Goal: Task Accomplishment & Management: Manage account settings

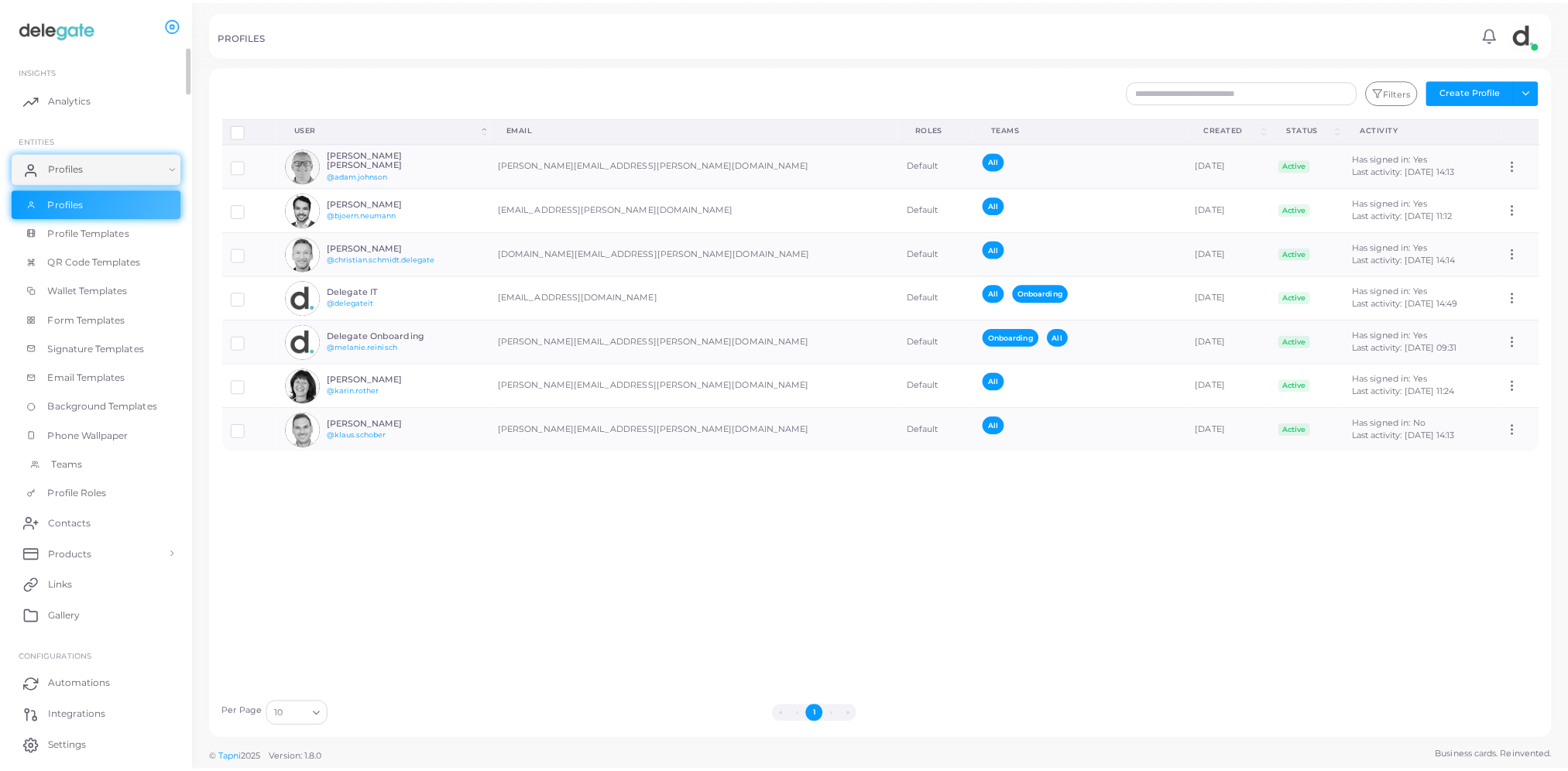
scroll to position [47, 0]
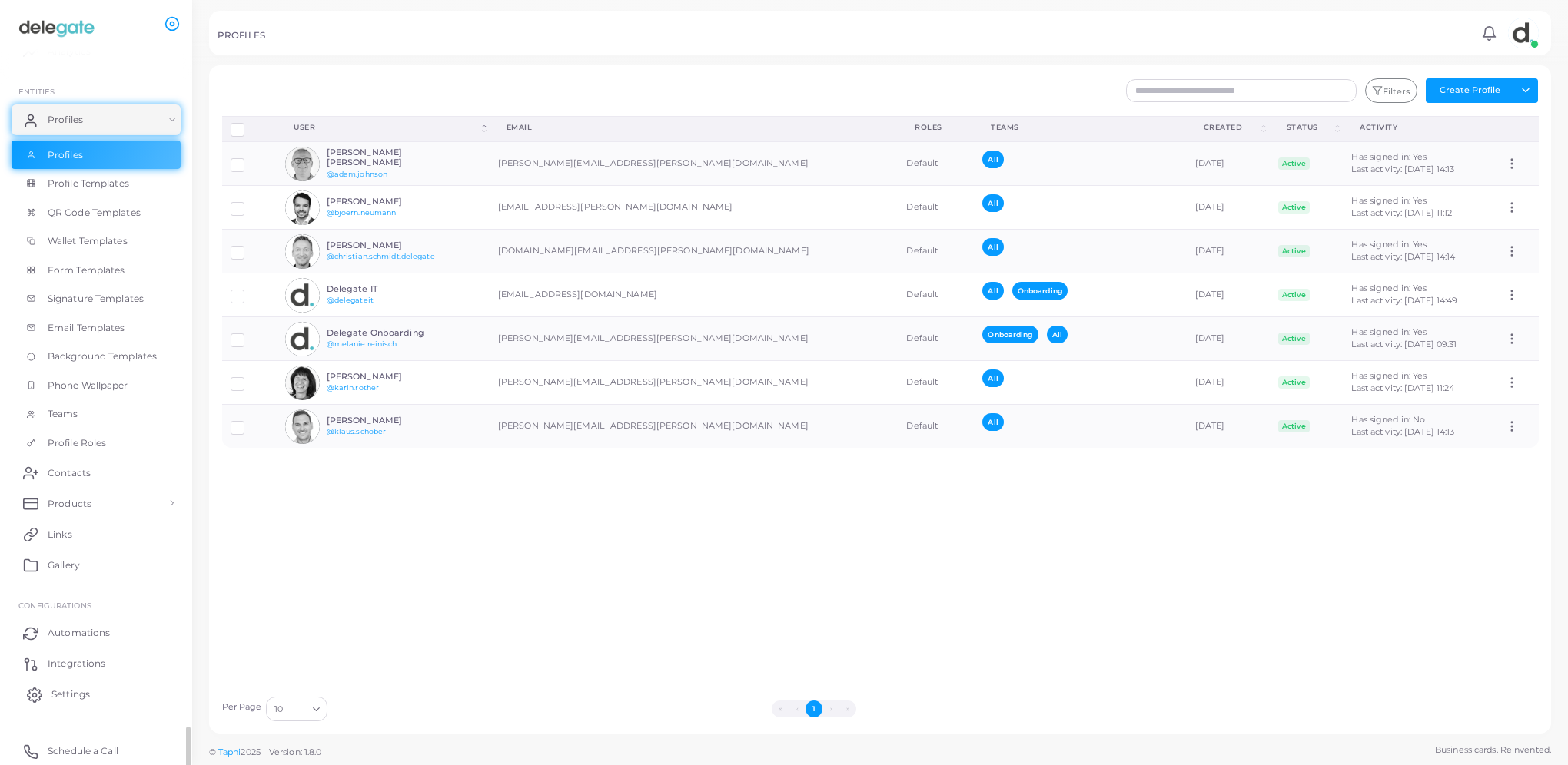
click at [61, 697] on span "Settings" at bounding box center [71, 694] width 38 height 14
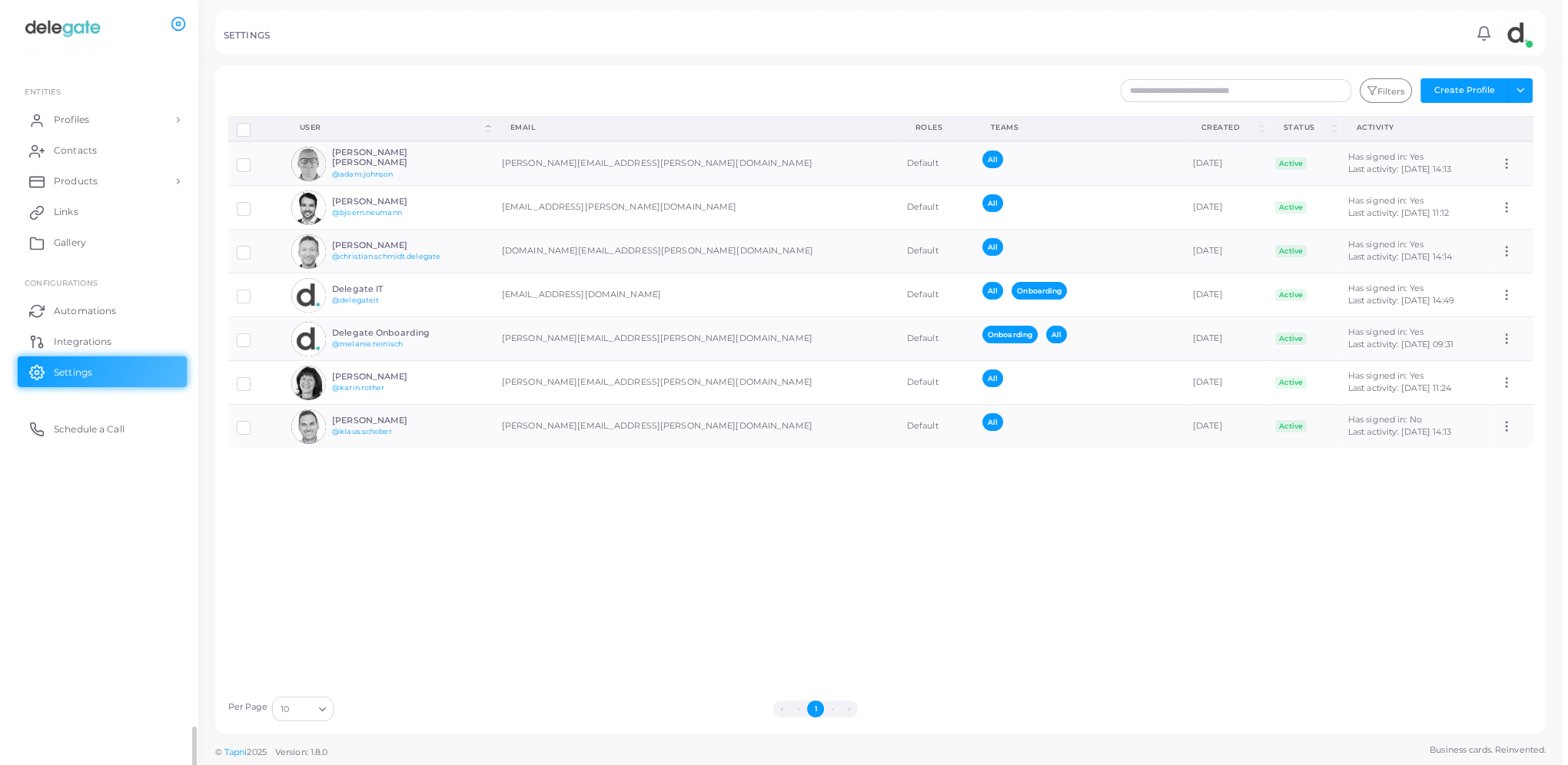
scroll to position [46, 0]
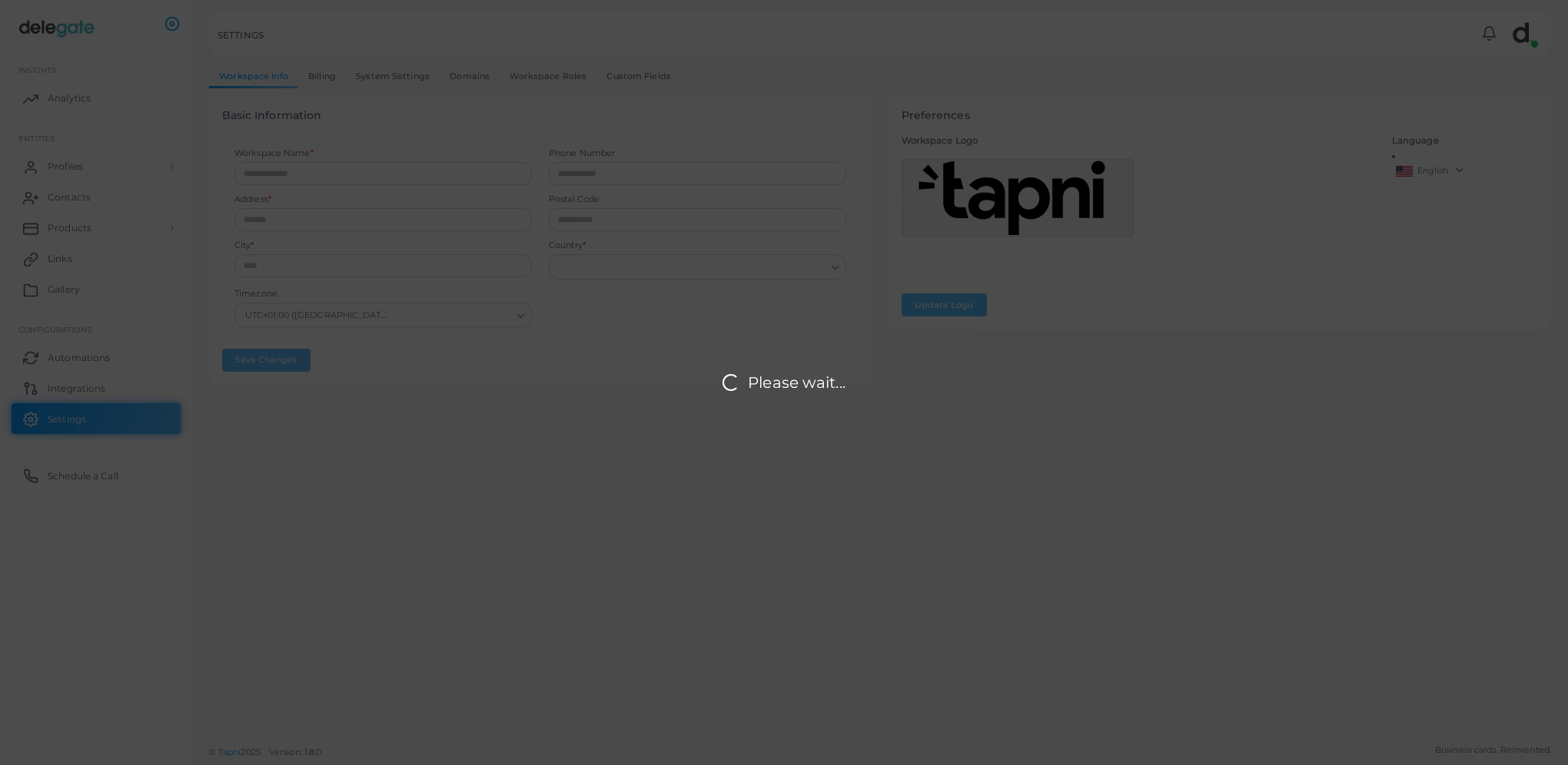
type input "**********"
type input "****"
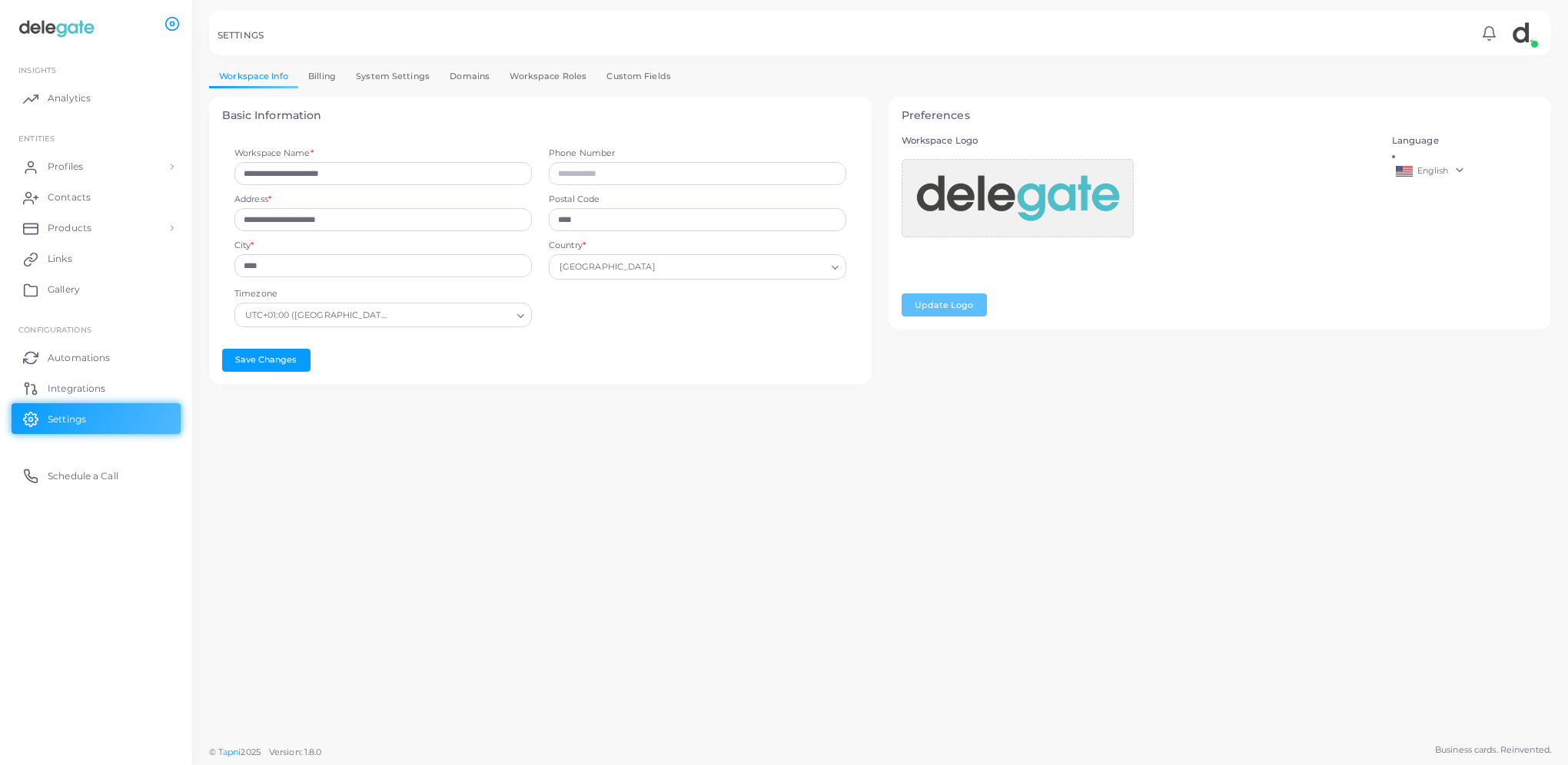
click at [481, 73] on link "Domains" at bounding box center [470, 77] width 60 height 22
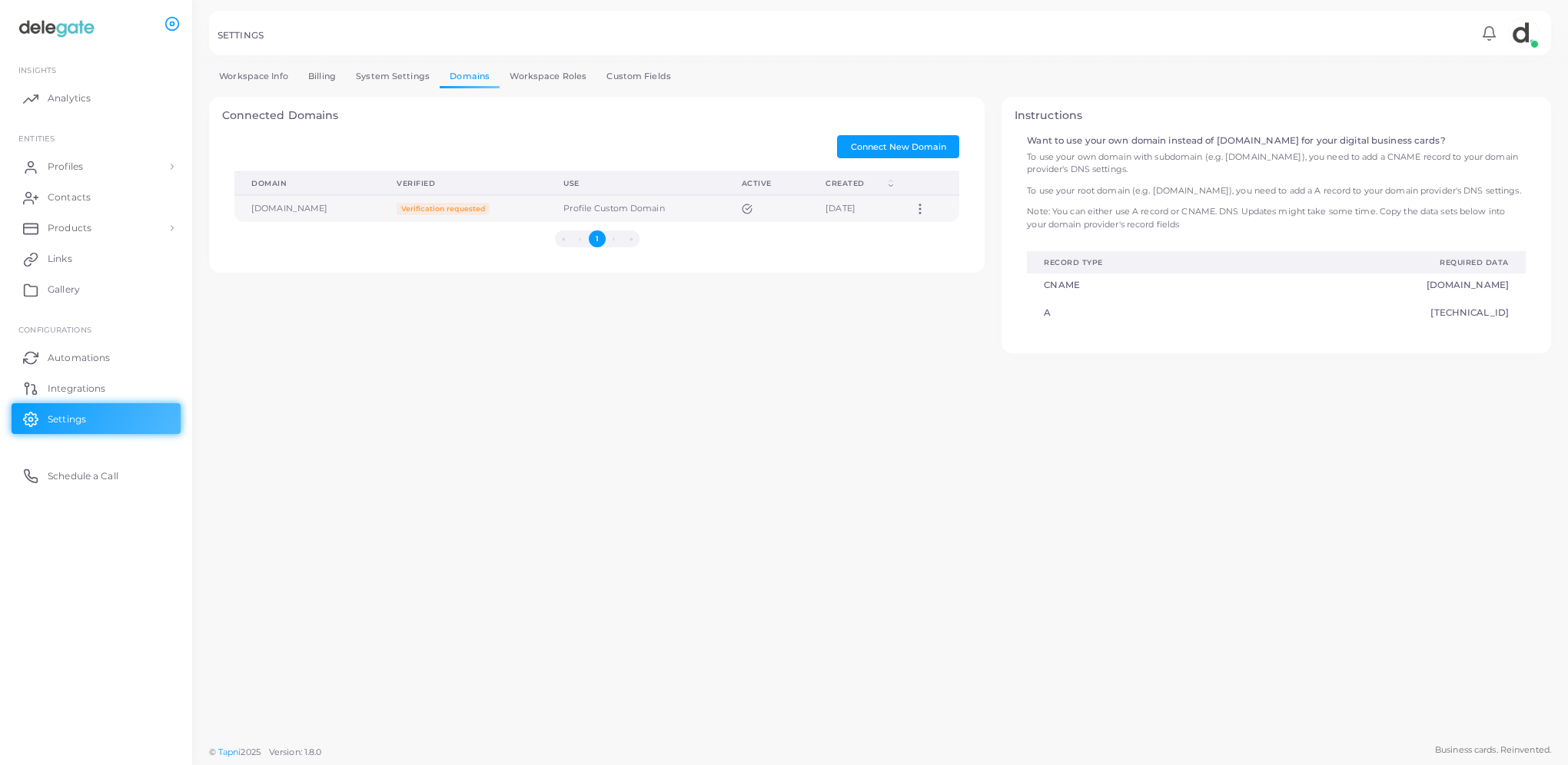
click at [927, 203] on icon at bounding box center [920, 209] width 14 height 14
click at [956, 214] on link "Edit" at bounding box center [970, 221] width 83 height 20
type input "**********"
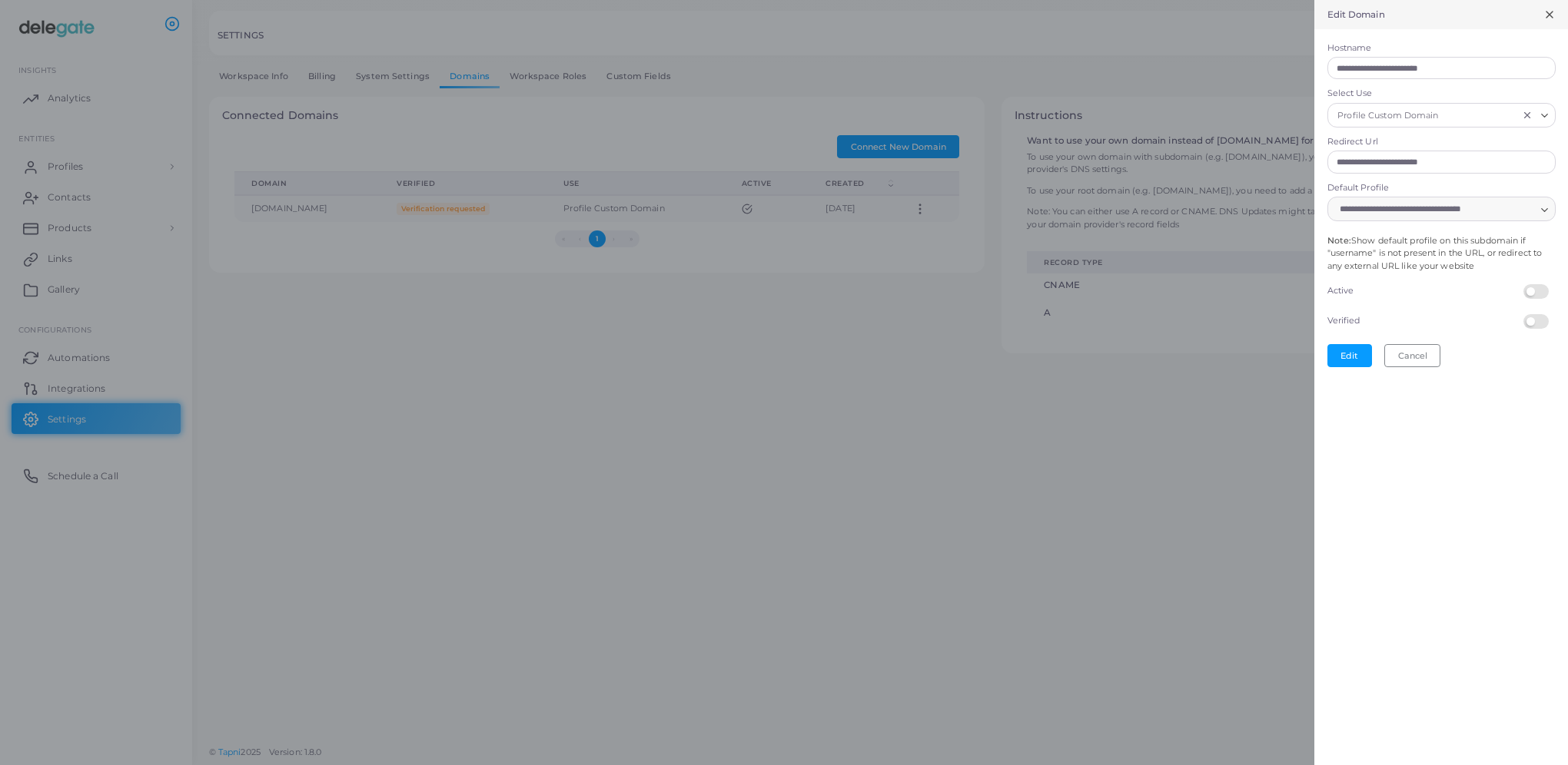
click at [1535, 314] on label at bounding box center [1538, 314] width 30 height 0
click at [1345, 358] on button "Edit" at bounding box center [1350, 356] width 44 height 23
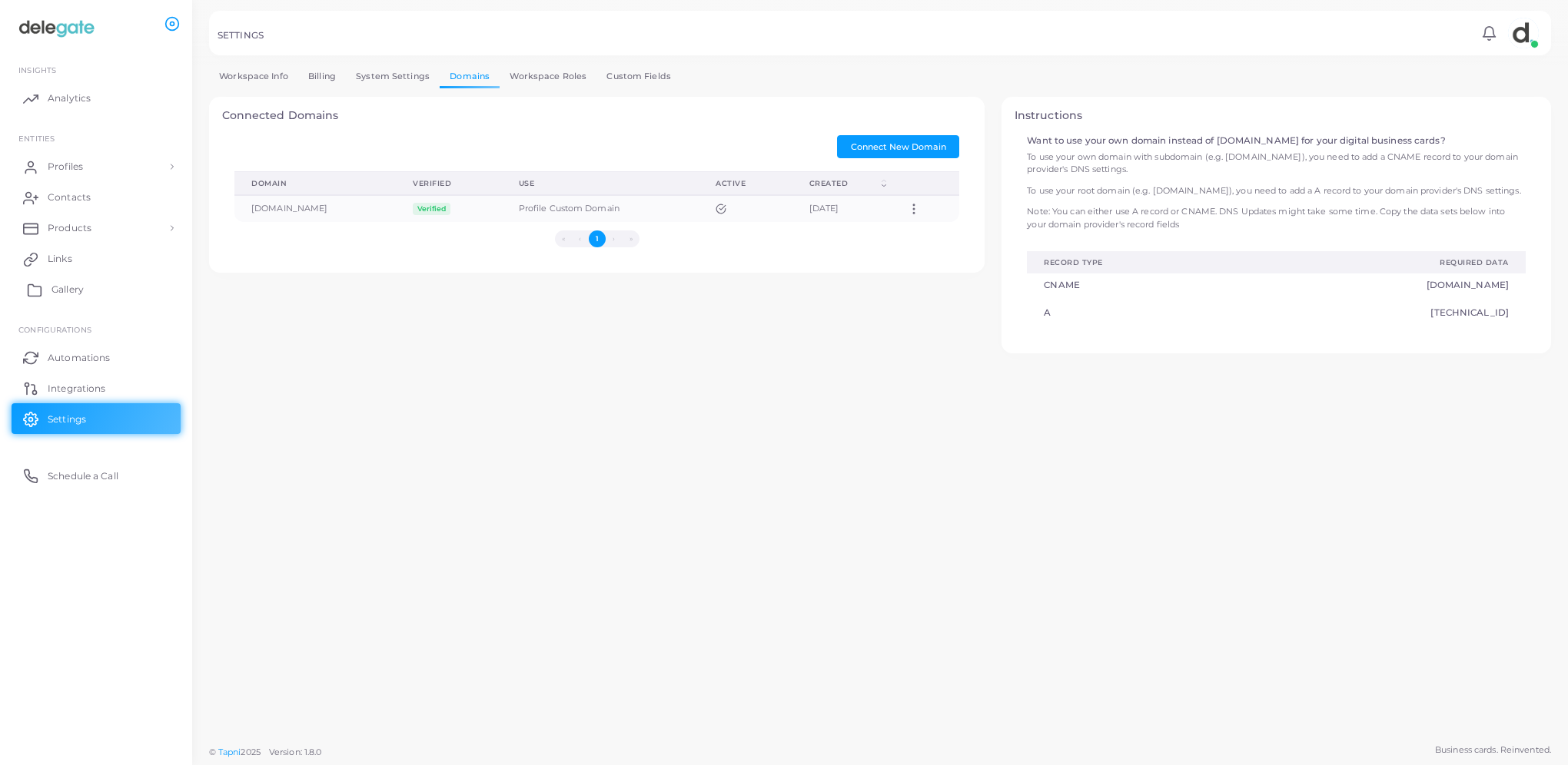
click at [77, 285] on span "Gallery" at bounding box center [68, 289] width 32 height 14
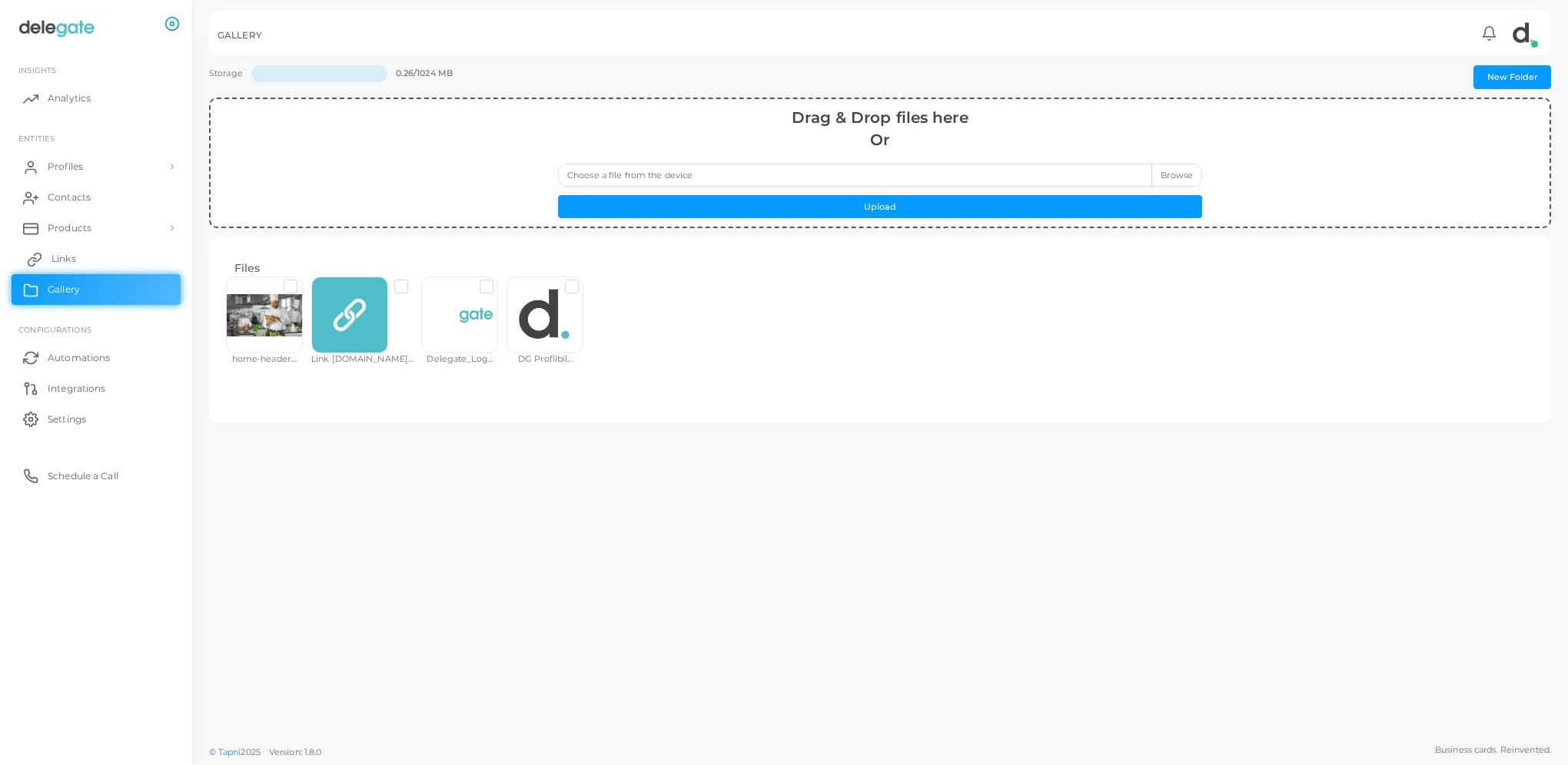
click at [64, 255] on span "Links" at bounding box center [64, 259] width 25 height 14
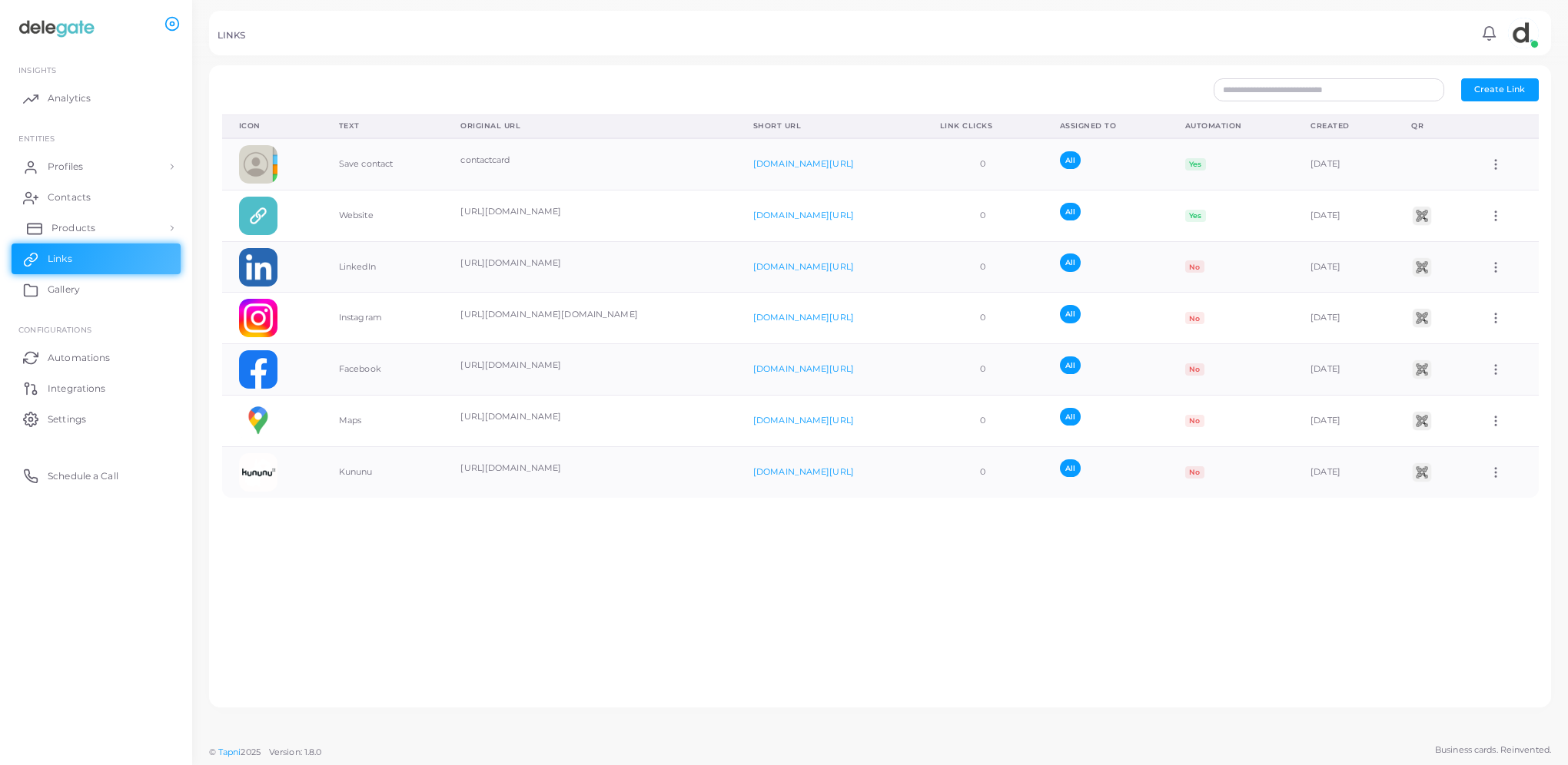
click at [72, 225] on span "Products" at bounding box center [73, 228] width 43 height 14
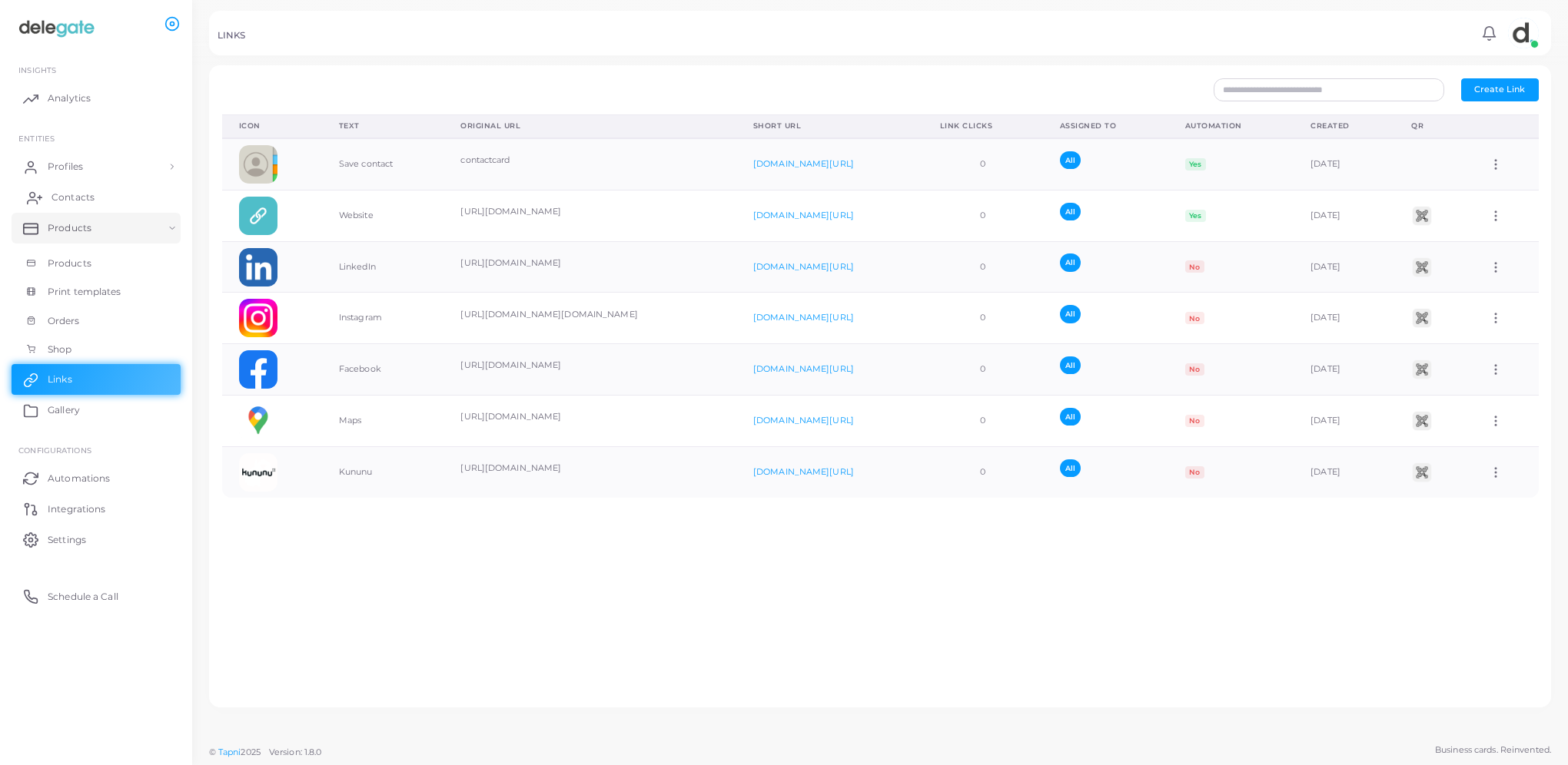
click at [72, 195] on span "Contacts" at bounding box center [73, 197] width 43 height 14
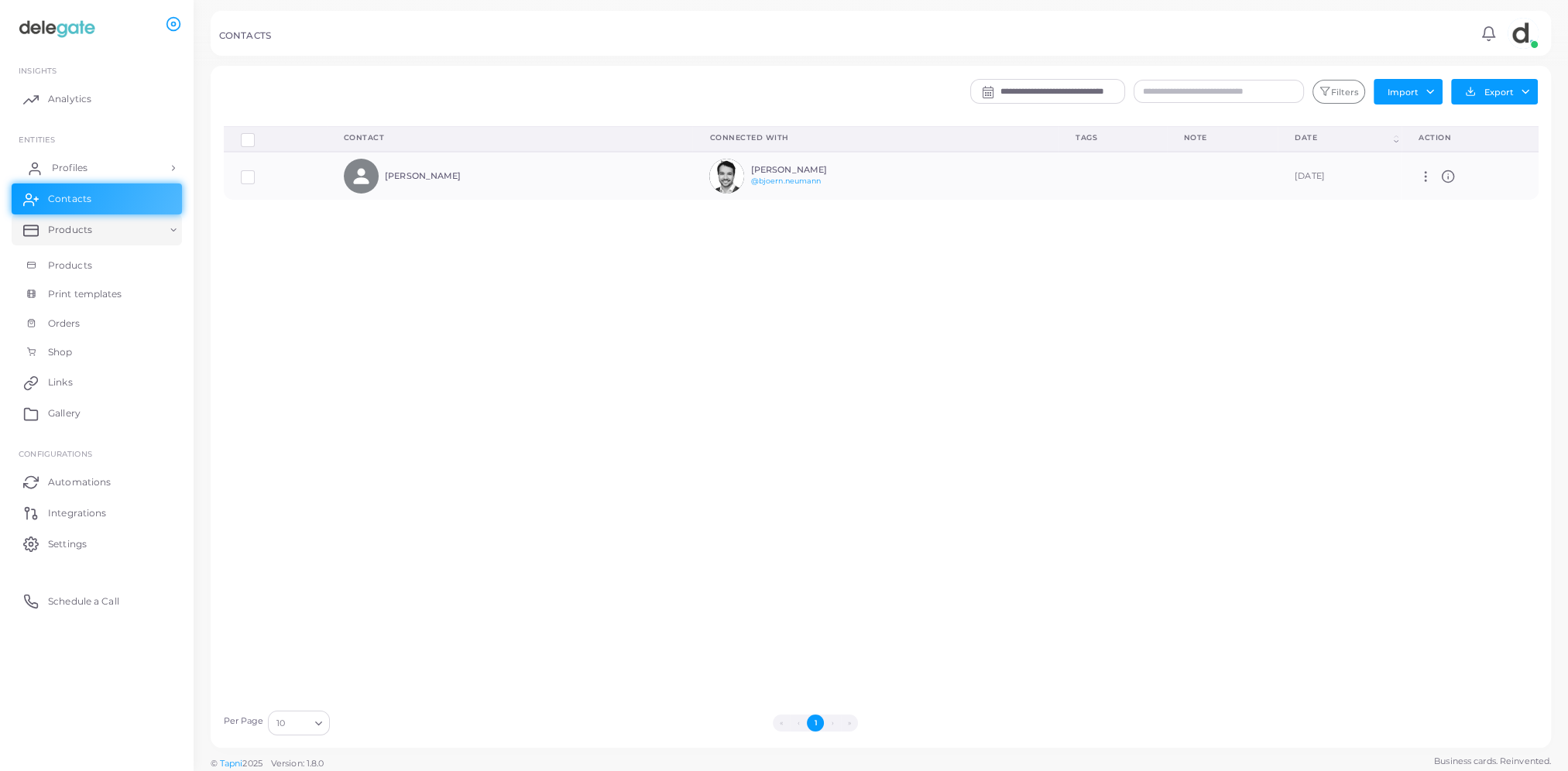
click at [75, 164] on span "Profiles" at bounding box center [70, 168] width 36 height 14
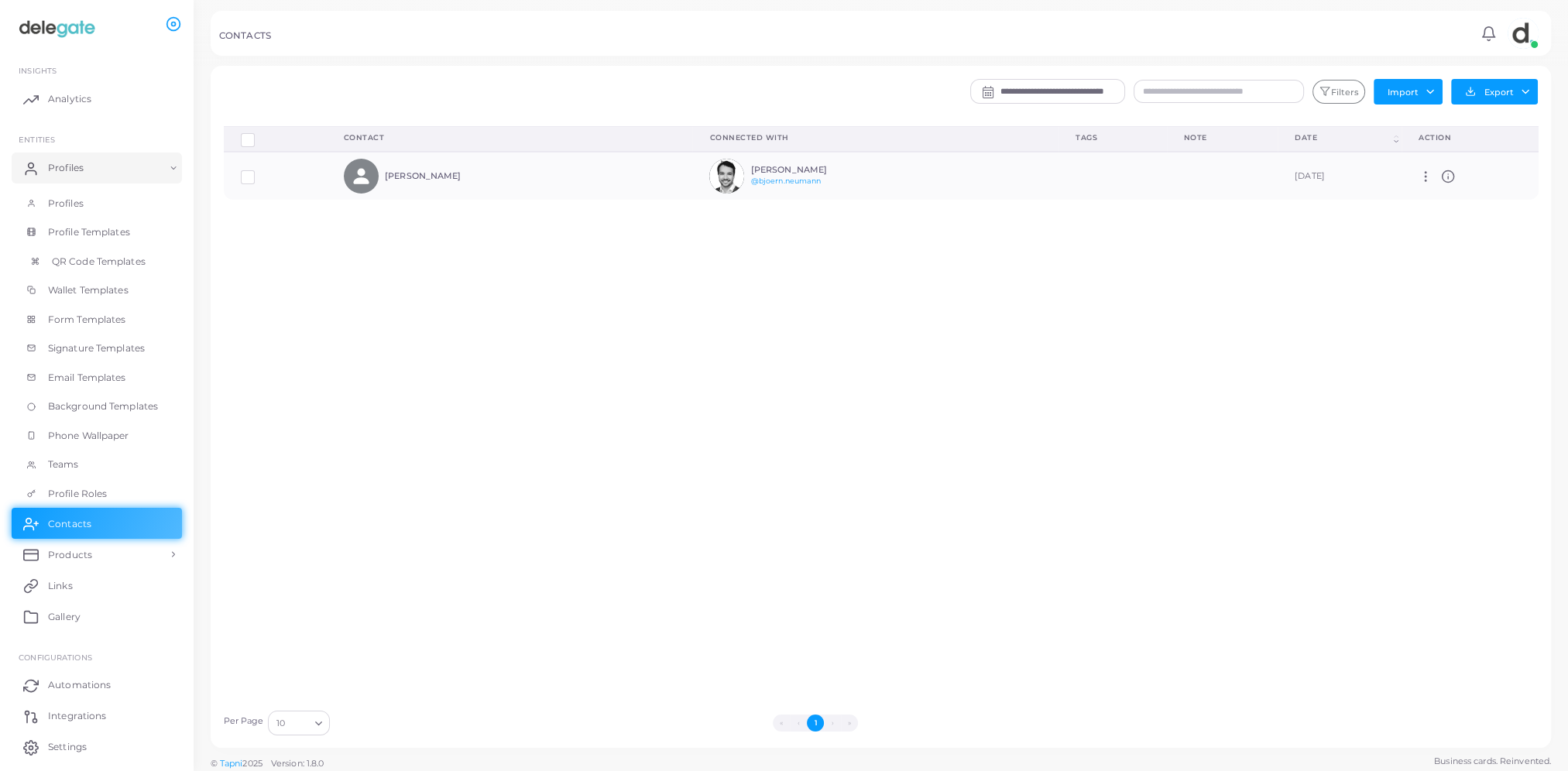
click at [108, 262] on span "QR Code Templates" at bounding box center [99, 262] width 93 height 14
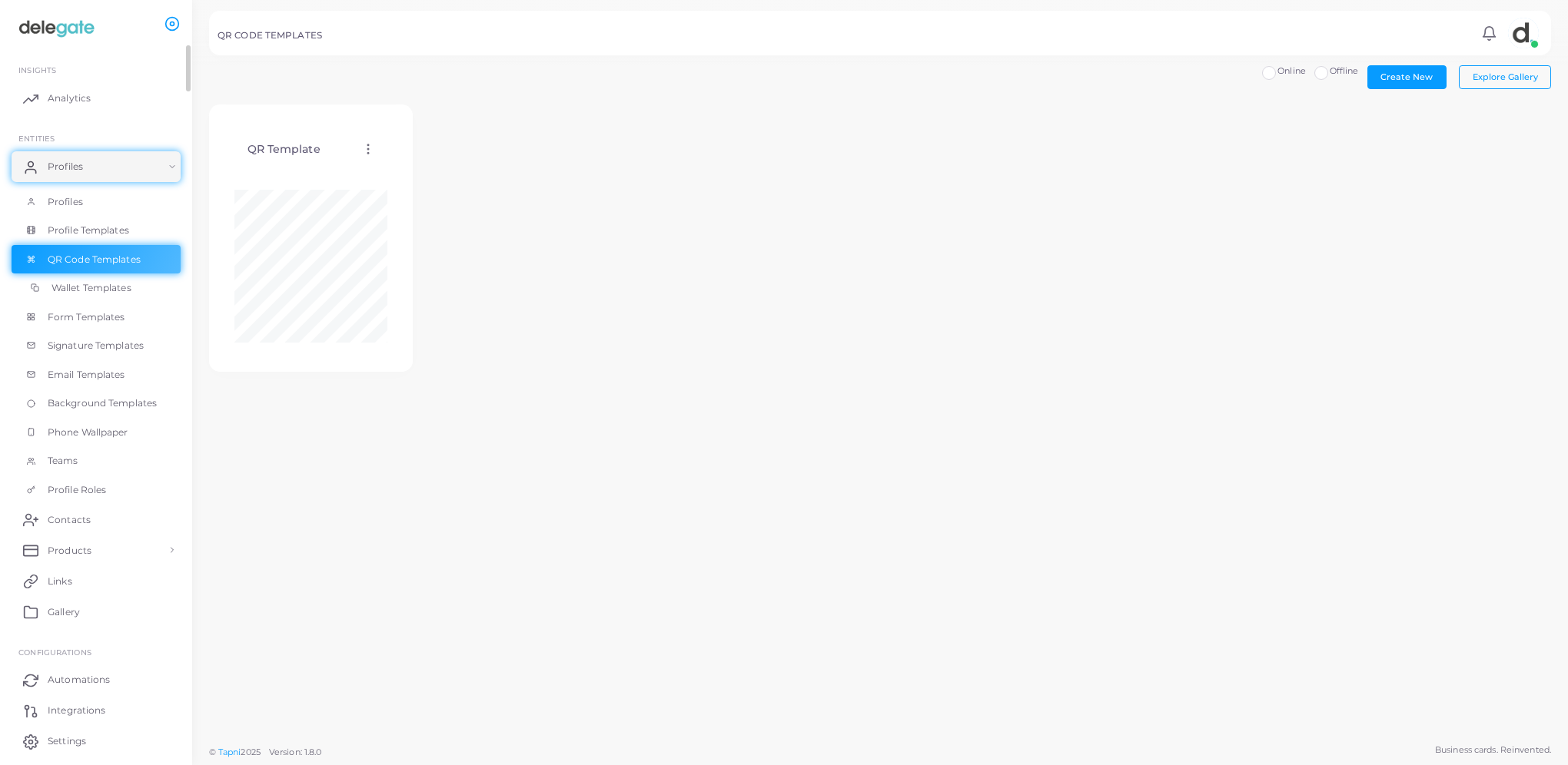
click at [119, 286] on span "Wallet Templates" at bounding box center [92, 288] width 80 height 14
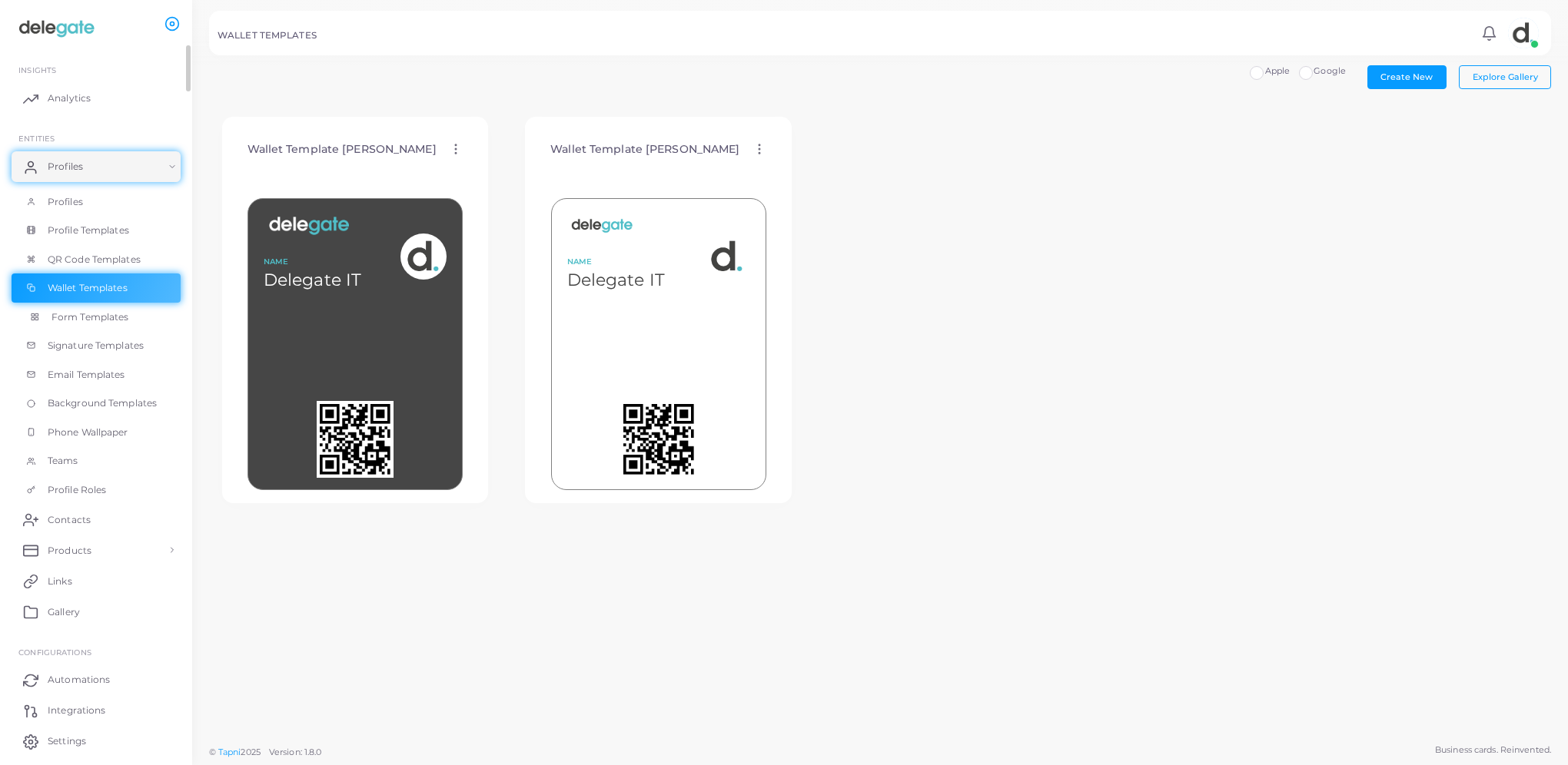
click at [119, 317] on span "Form Templates" at bounding box center [90, 317] width 77 height 14
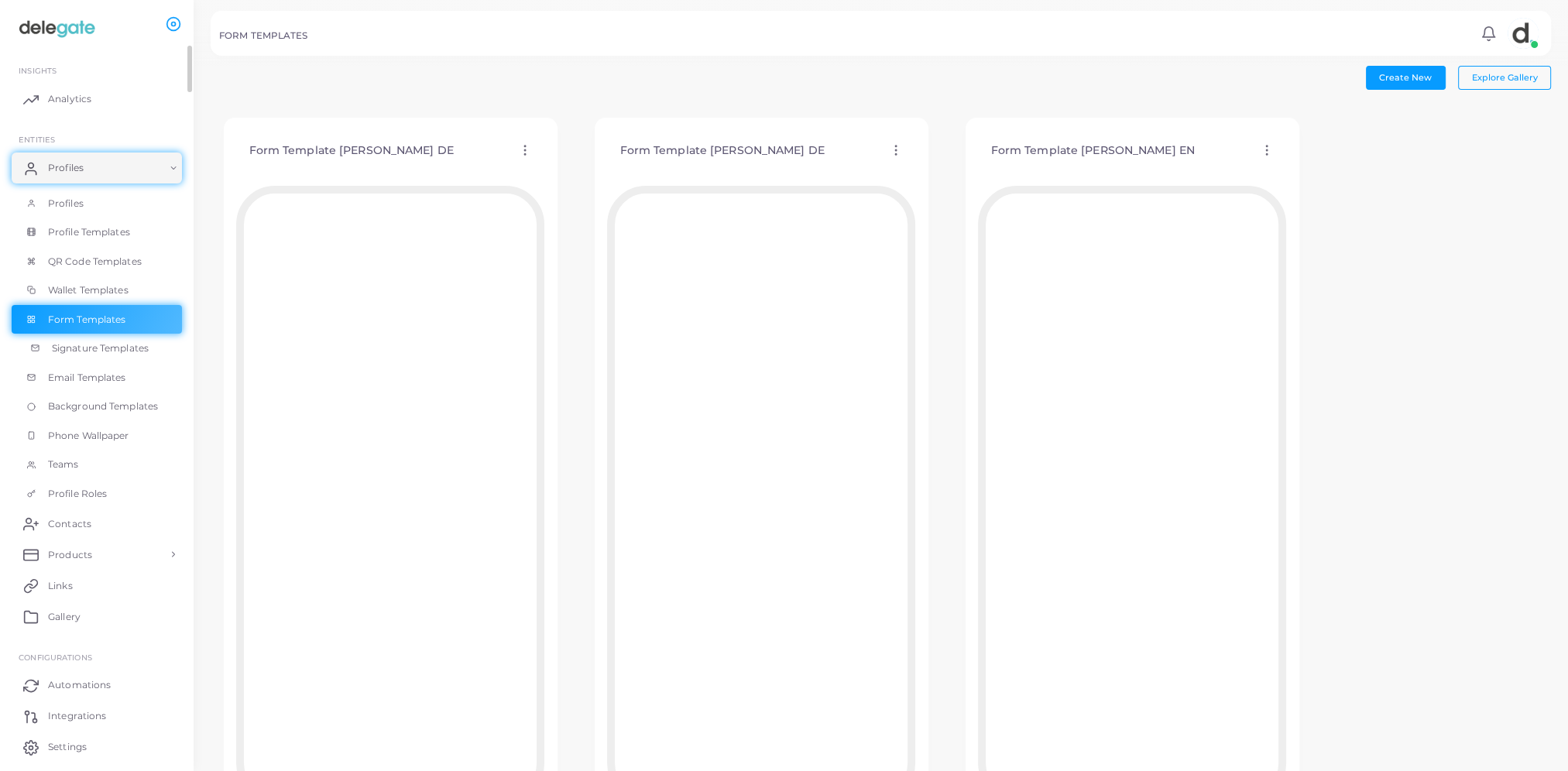
click at [123, 347] on span "Signature Templates" at bounding box center [100, 348] width 97 height 14
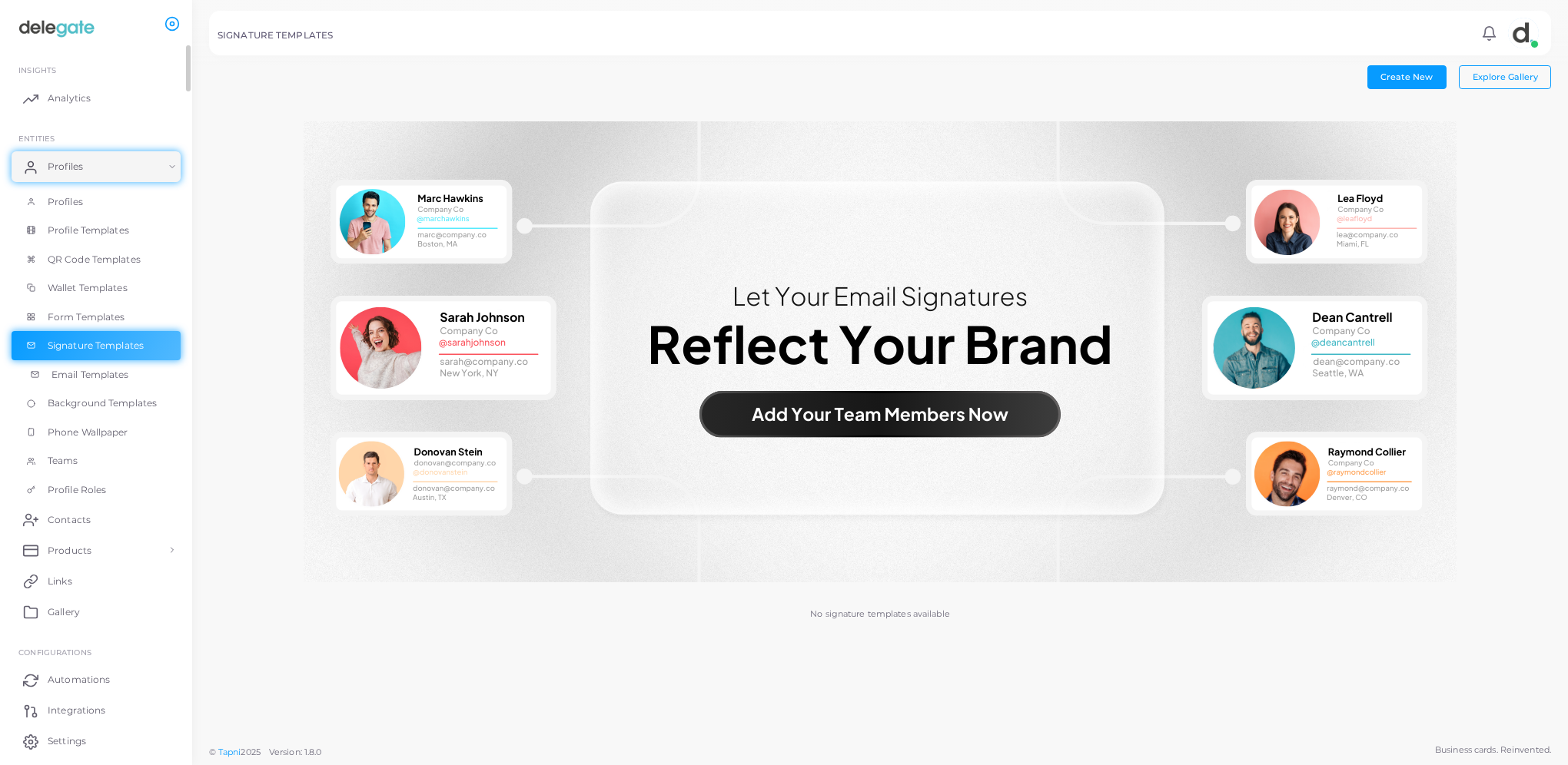
click at [107, 377] on span "Email Templates" at bounding box center [90, 375] width 77 height 14
click at [102, 399] on span "Background Templates" at bounding box center [106, 403] width 109 height 14
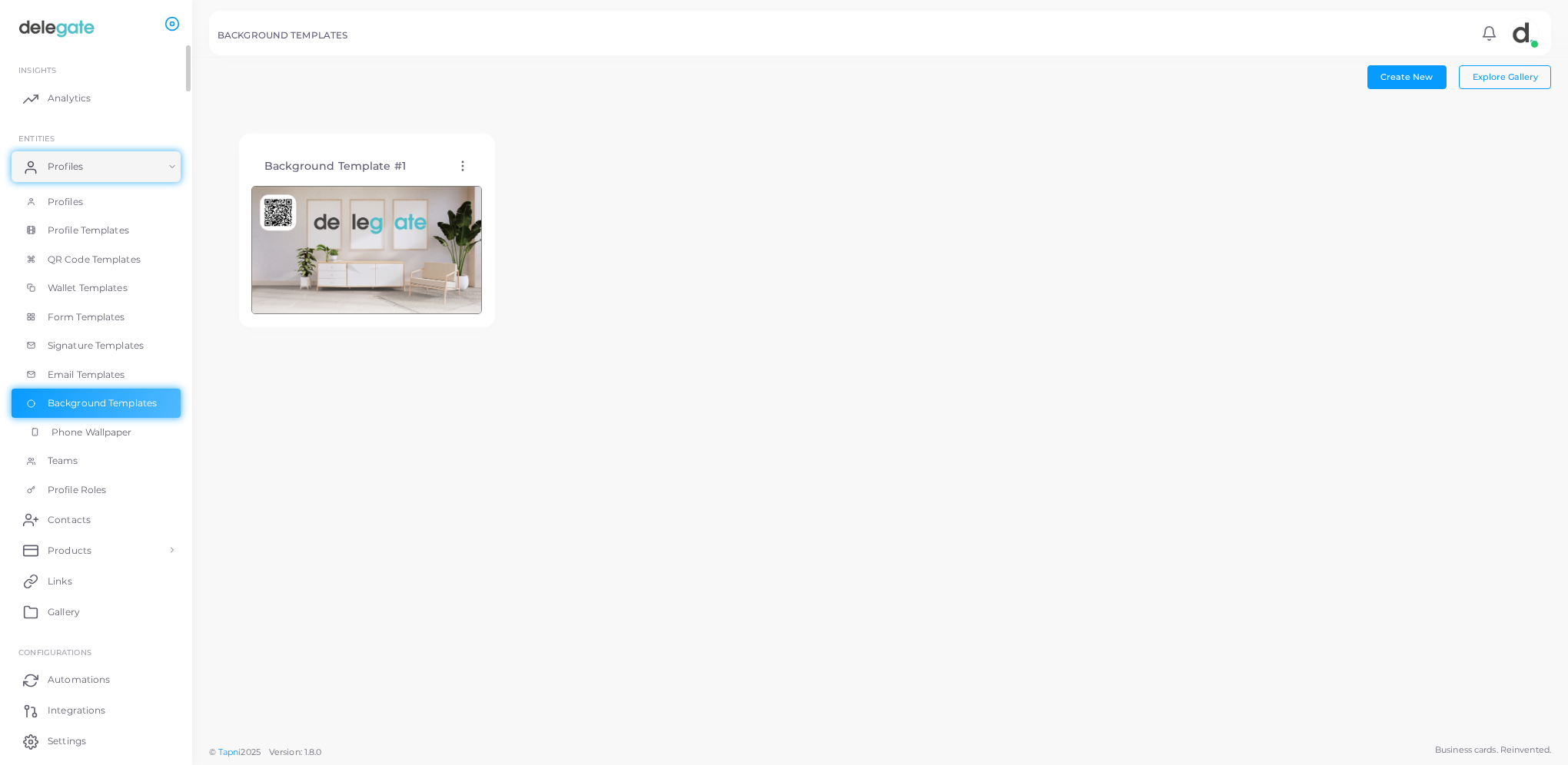
click at [95, 434] on span "Phone Wallpaper" at bounding box center [92, 432] width 81 height 14
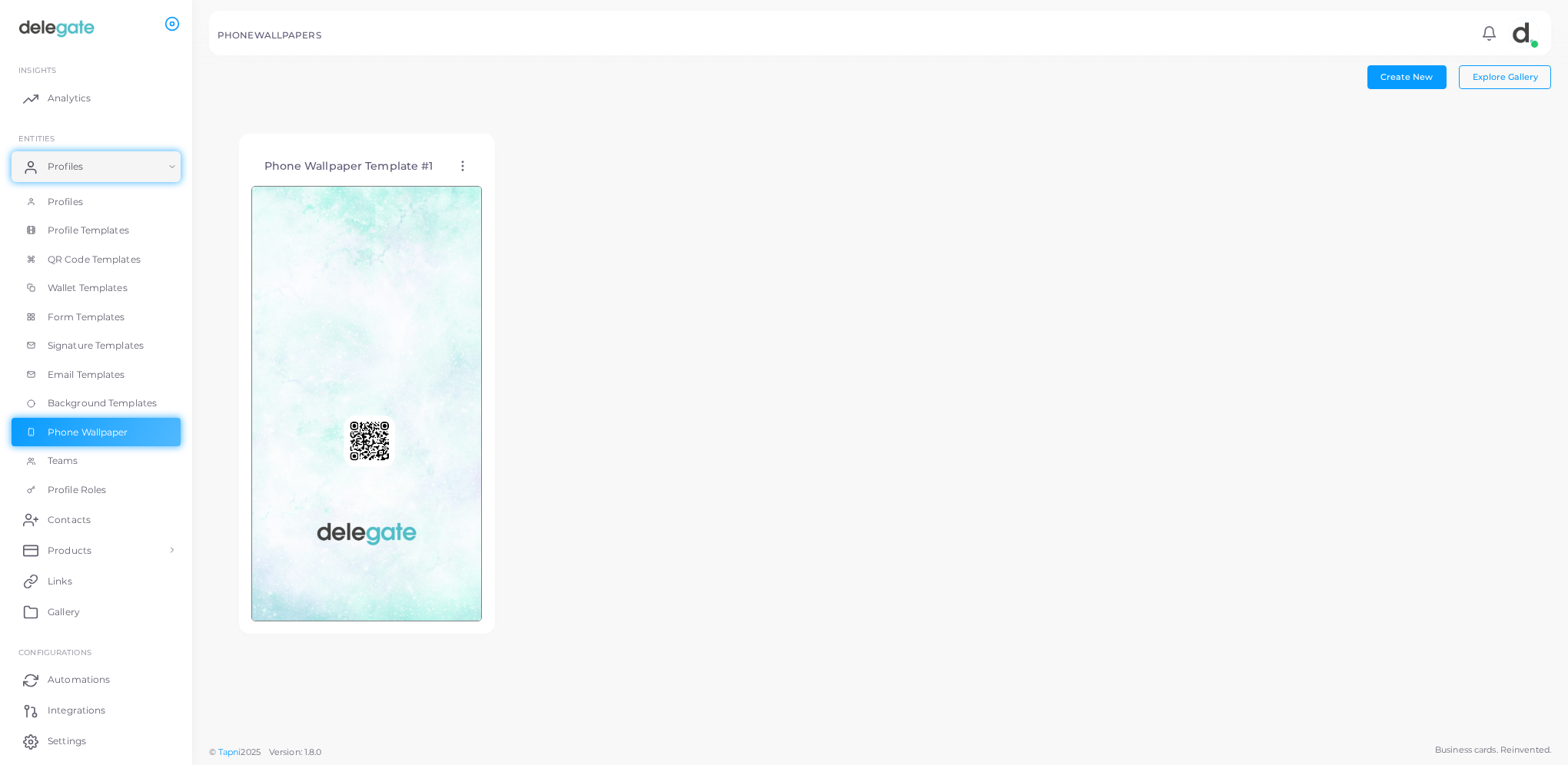
click at [465, 169] on icon at bounding box center [463, 166] width 14 height 14
click at [74, 464] on span "Teams" at bounding box center [67, 461] width 31 height 14
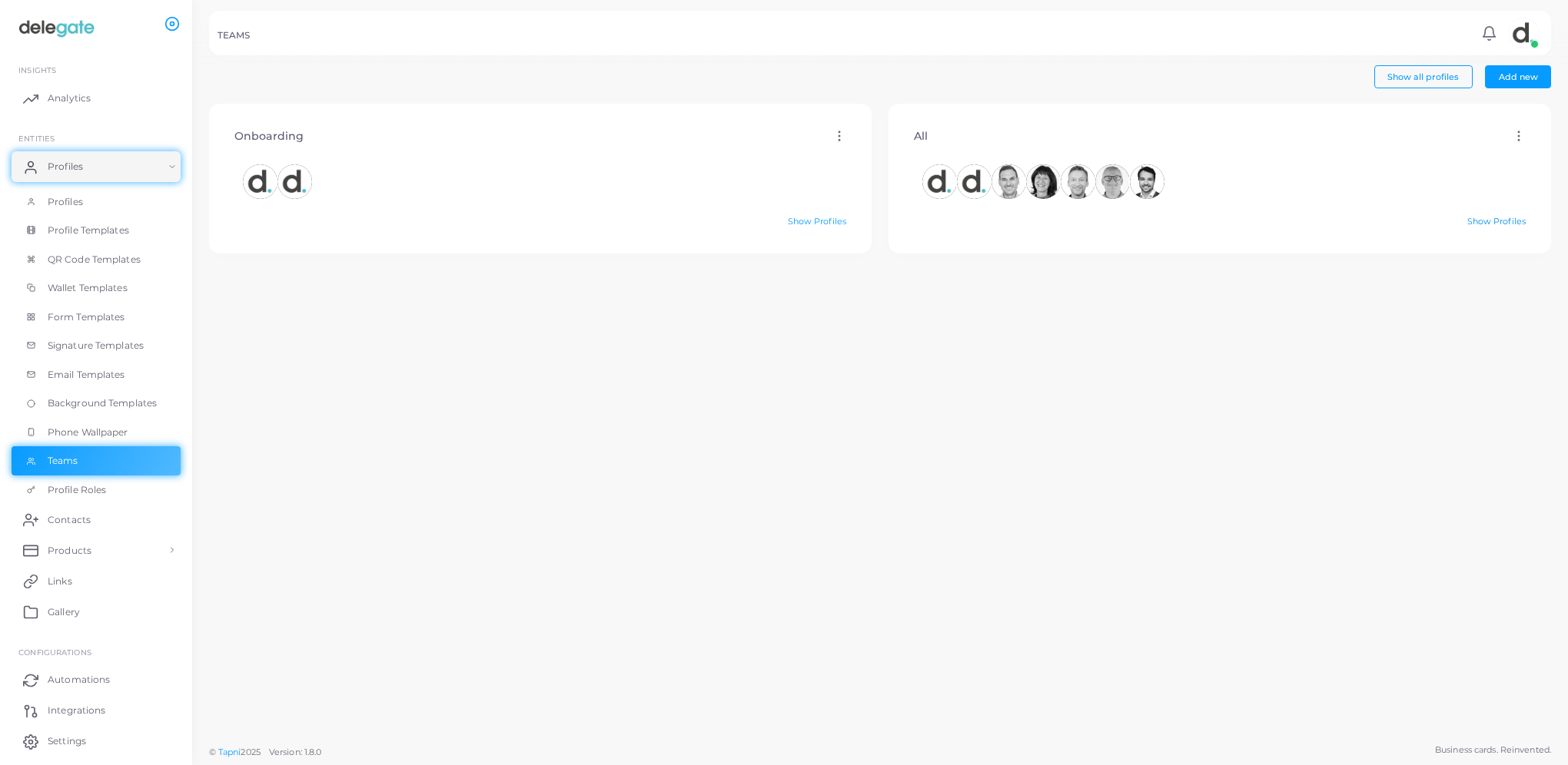
click at [1468, 218] on link "Show Profiles" at bounding box center [1496, 221] width 59 height 11
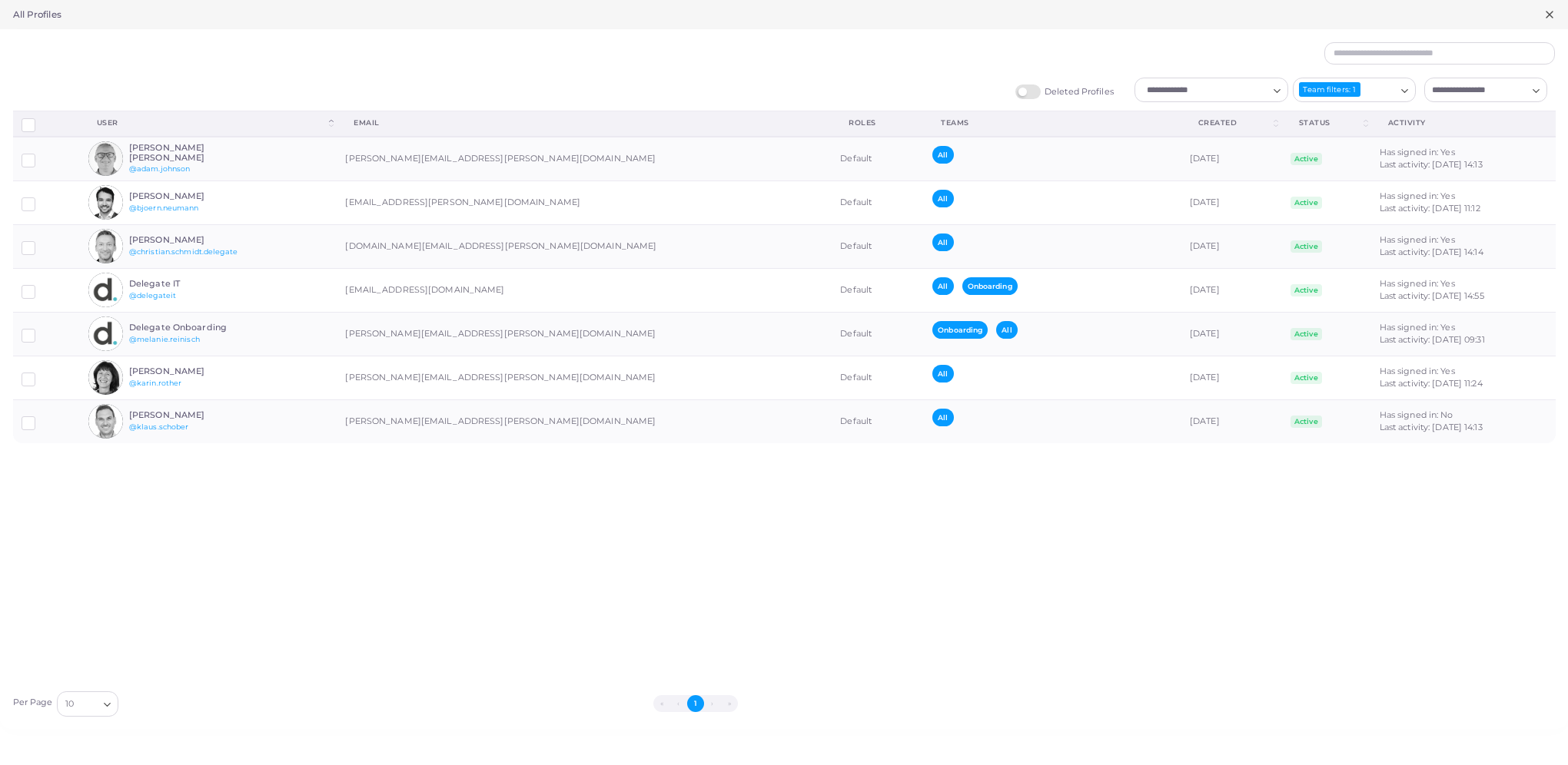
click at [31, 12] on h5 "All Profiles" at bounding box center [37, 14] width 49 height 11
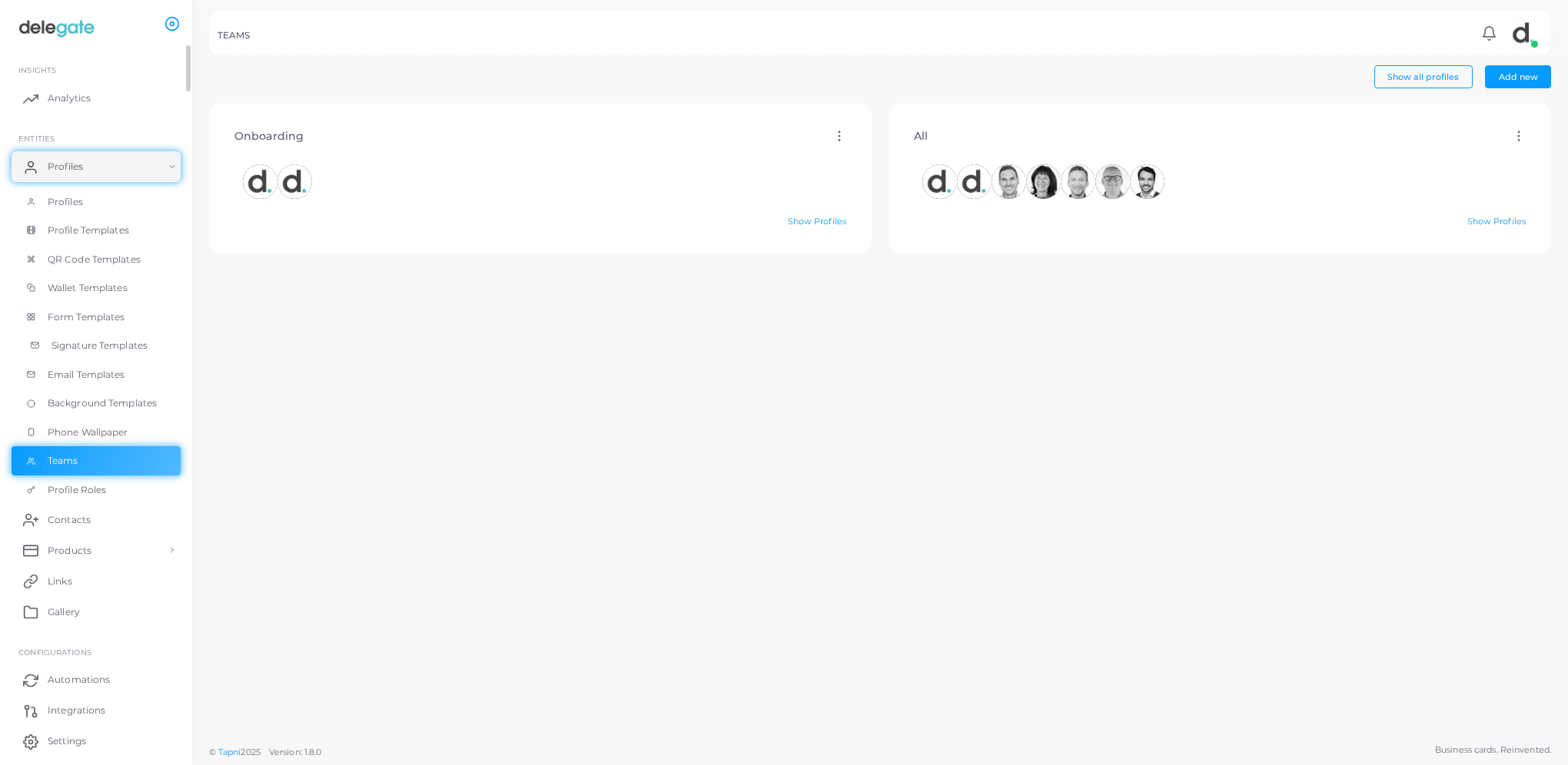
scroll to position [47, 0]
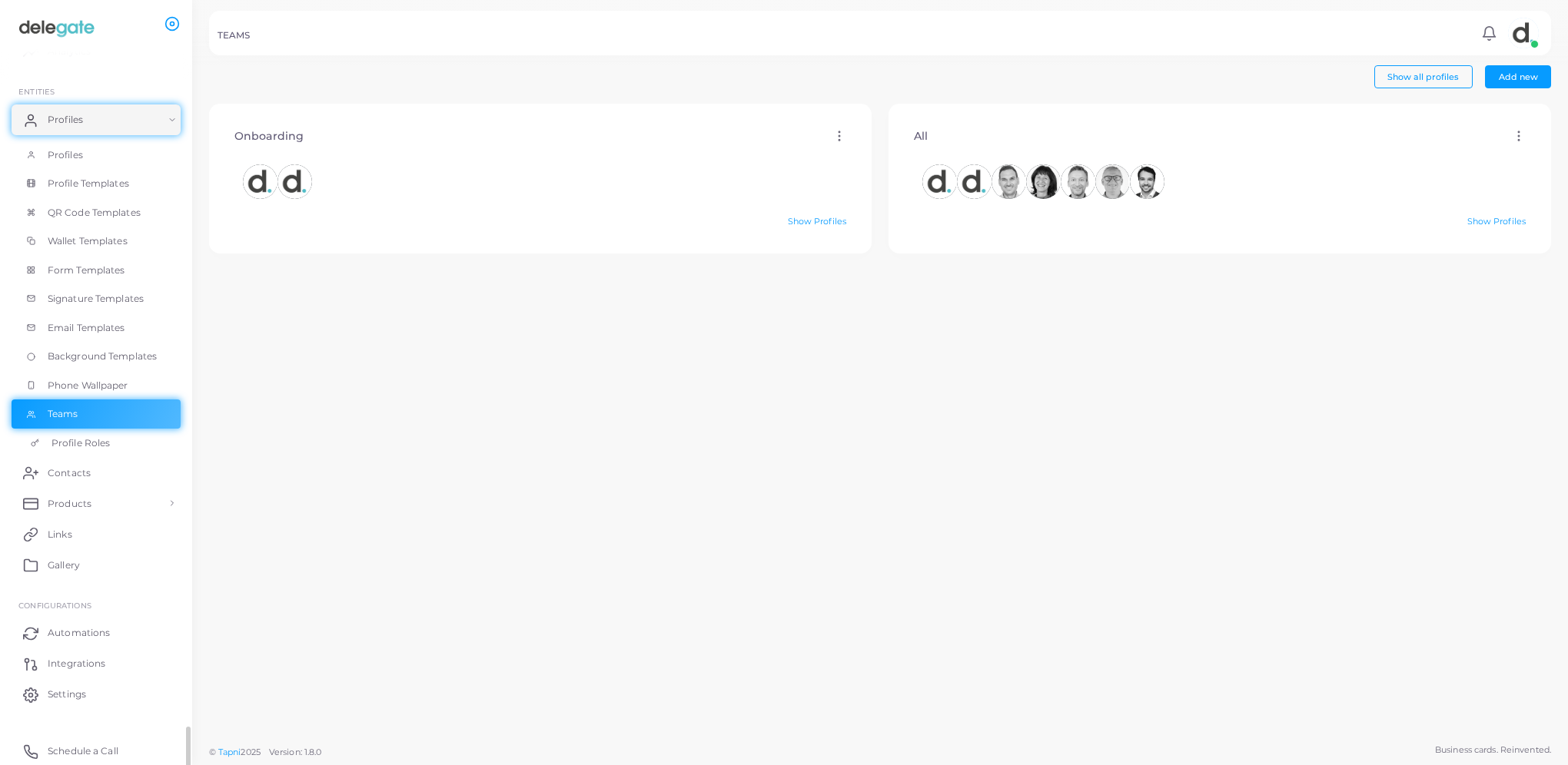
click at [77, 444] on span "Profile Roles" at bounding box center [81, 443] width 59 height 14
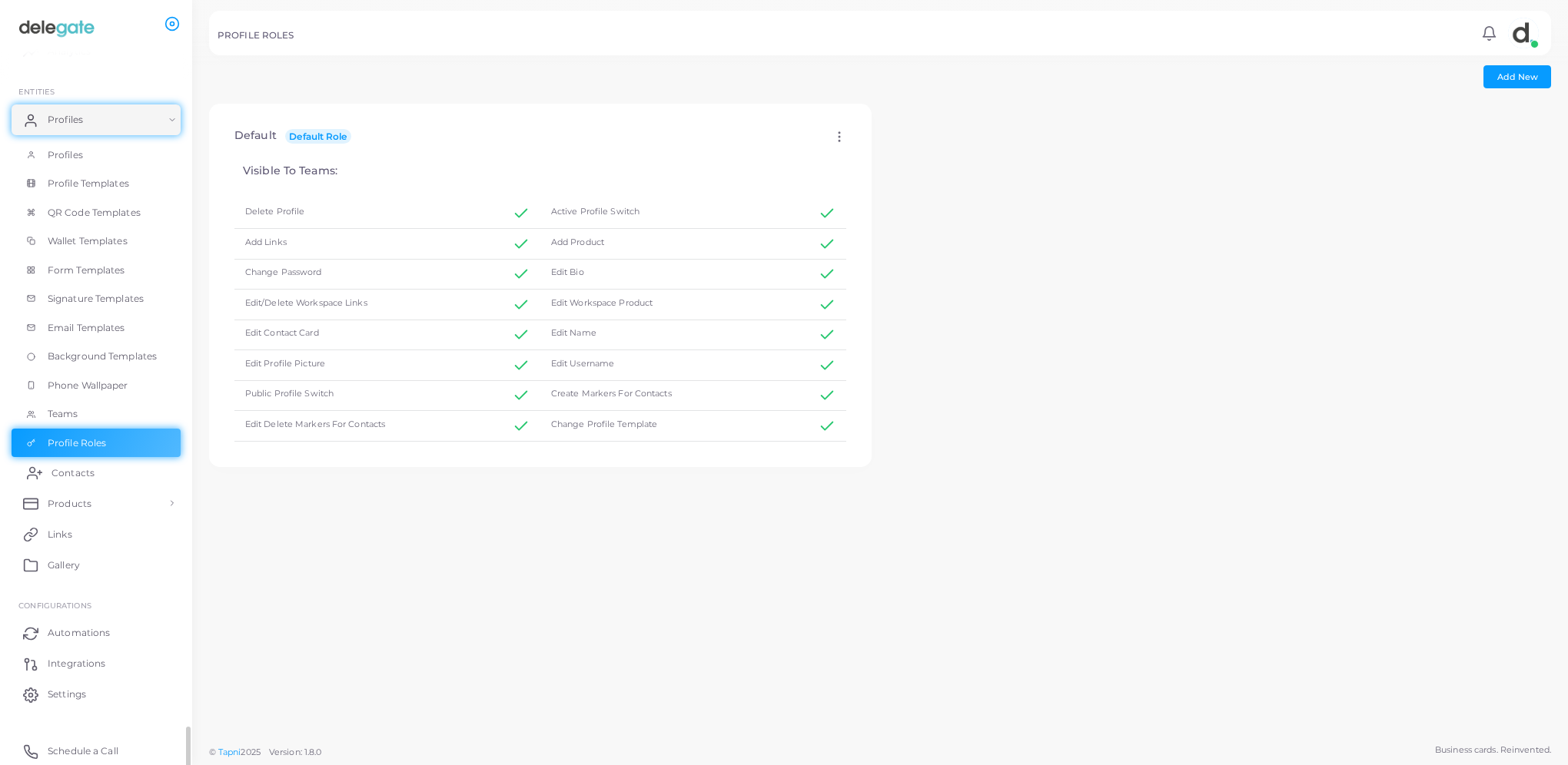
click at [76, 477] on span "Contacts" at bounding box center [73, 473] width 43 height 14
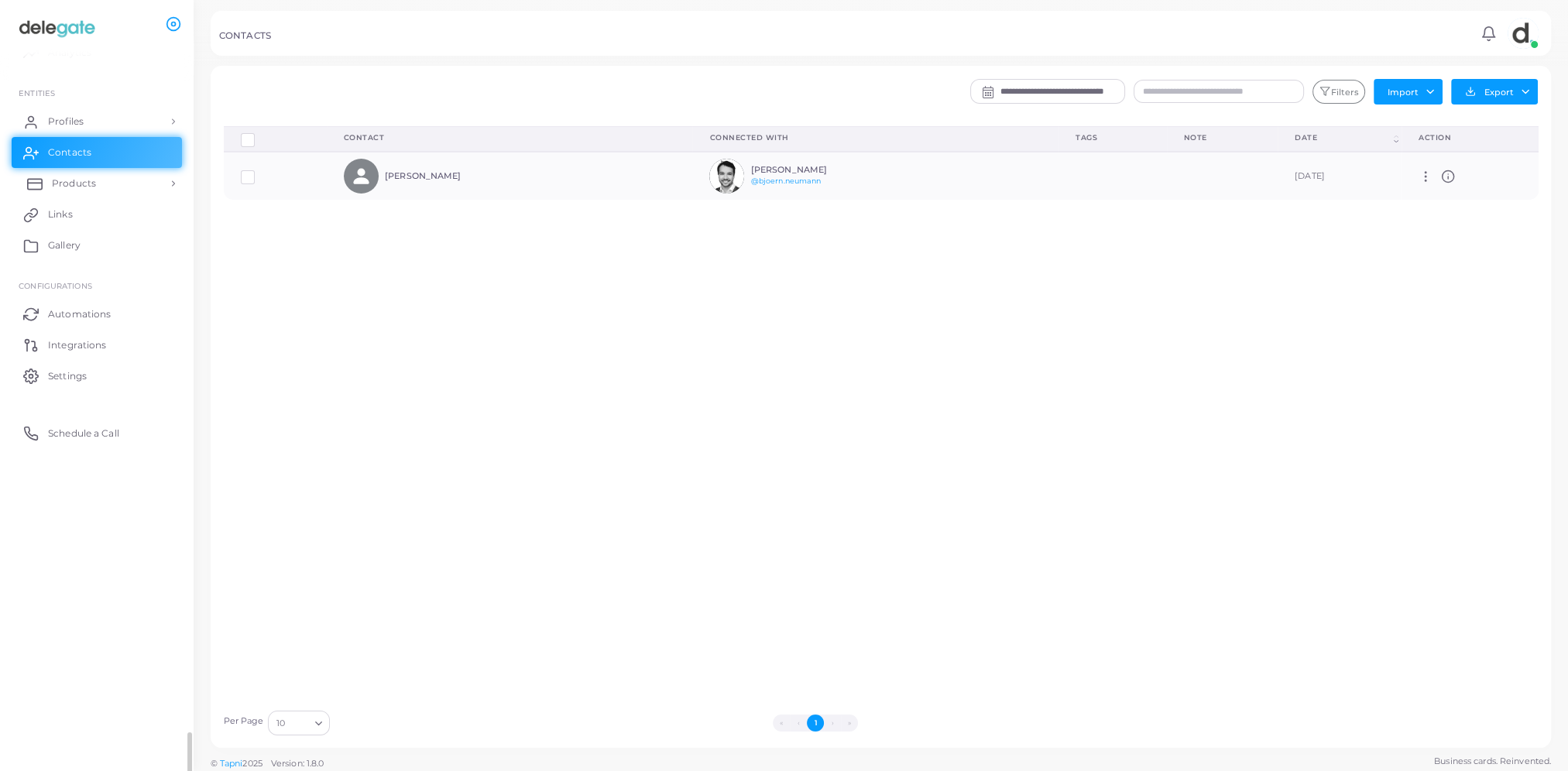
click at [75, 178] on span "Products" at bounding box center [74, 184] width 44 height 14
click at [80, 220] on span "Products" at bounding box center [74, 219] width 44 height 14
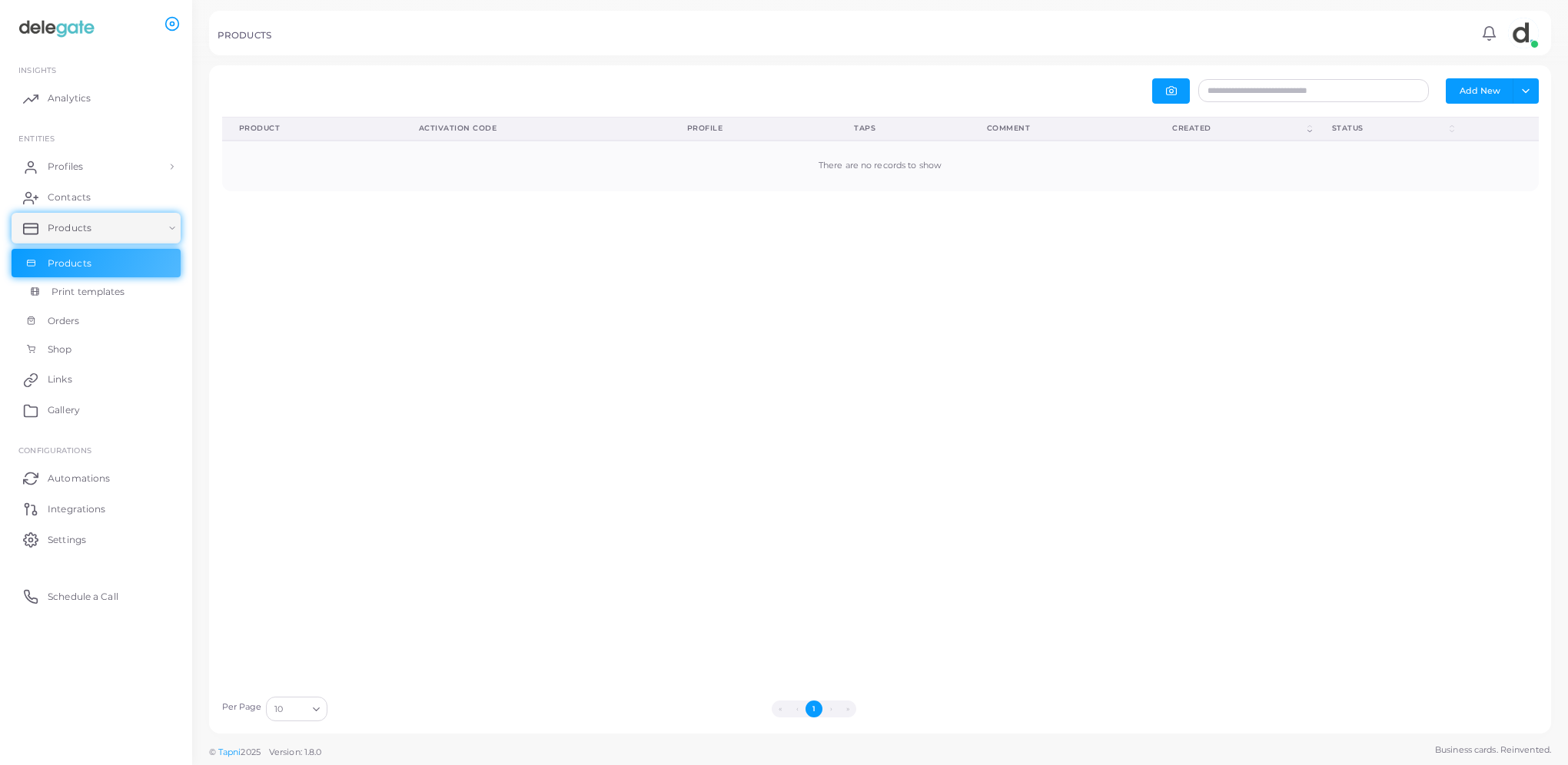
click at [70, 292] on span "Print templates" at bounding box center [89, 292] width 74 height 14
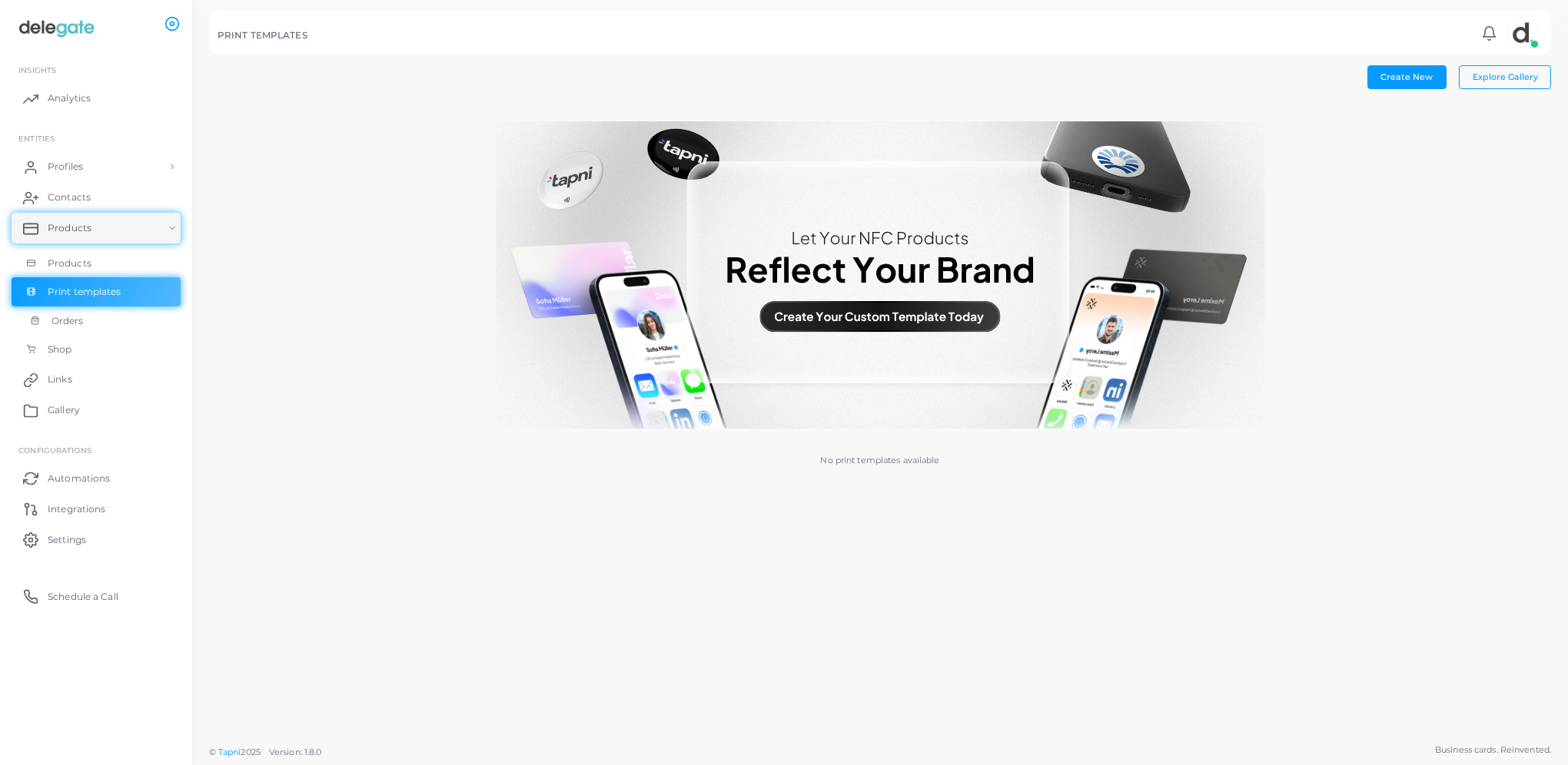
click at [67, 319] on span "Orders" at bounding box center [68, 321] width 32 height 14
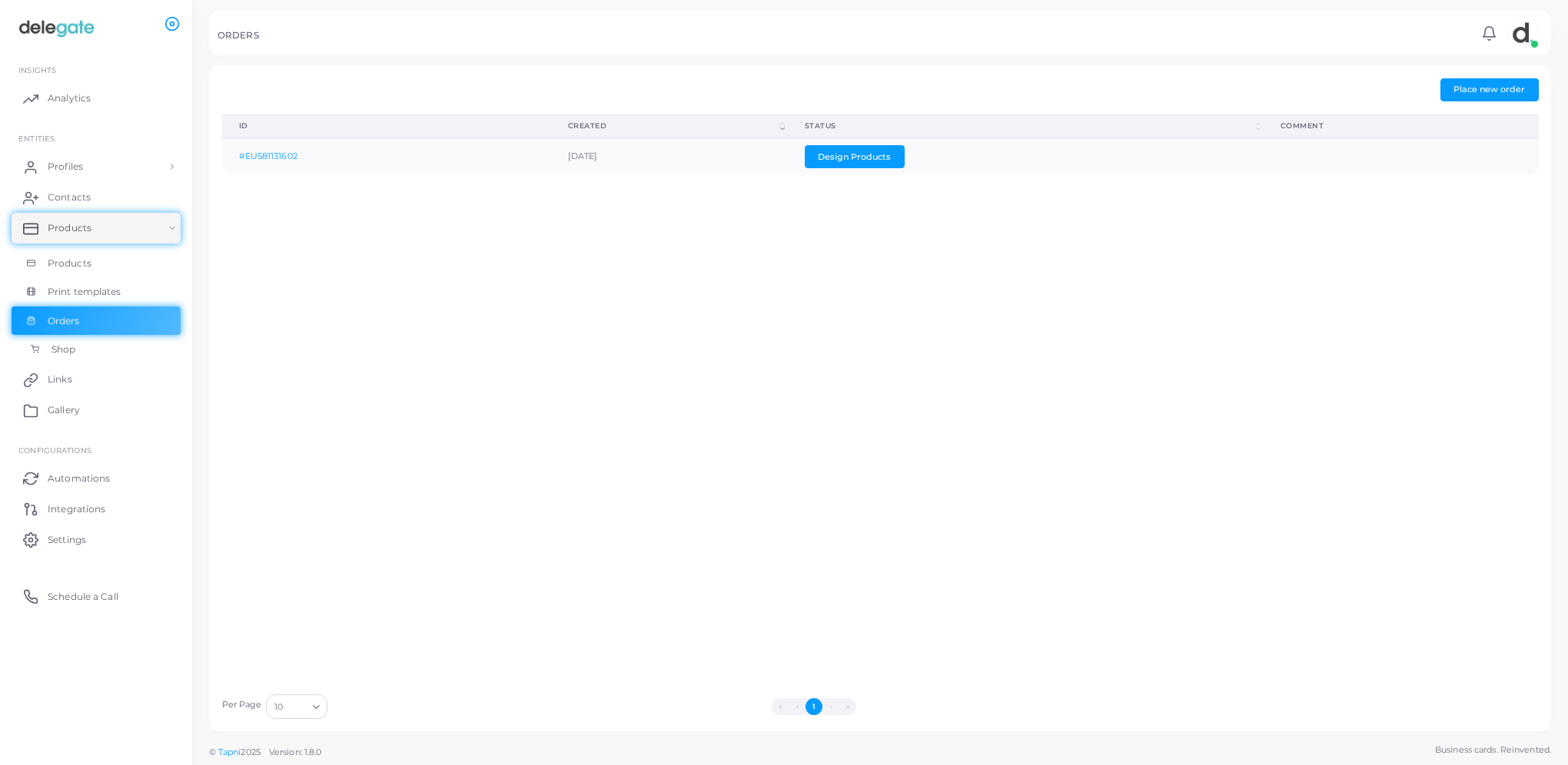
click at [59, 351] on span "Shop" at bounding box center [64, 350] width 24 height 14
click at [69, 412] on span "Gallery" at bounding box center [68, 410] width 32 height 14
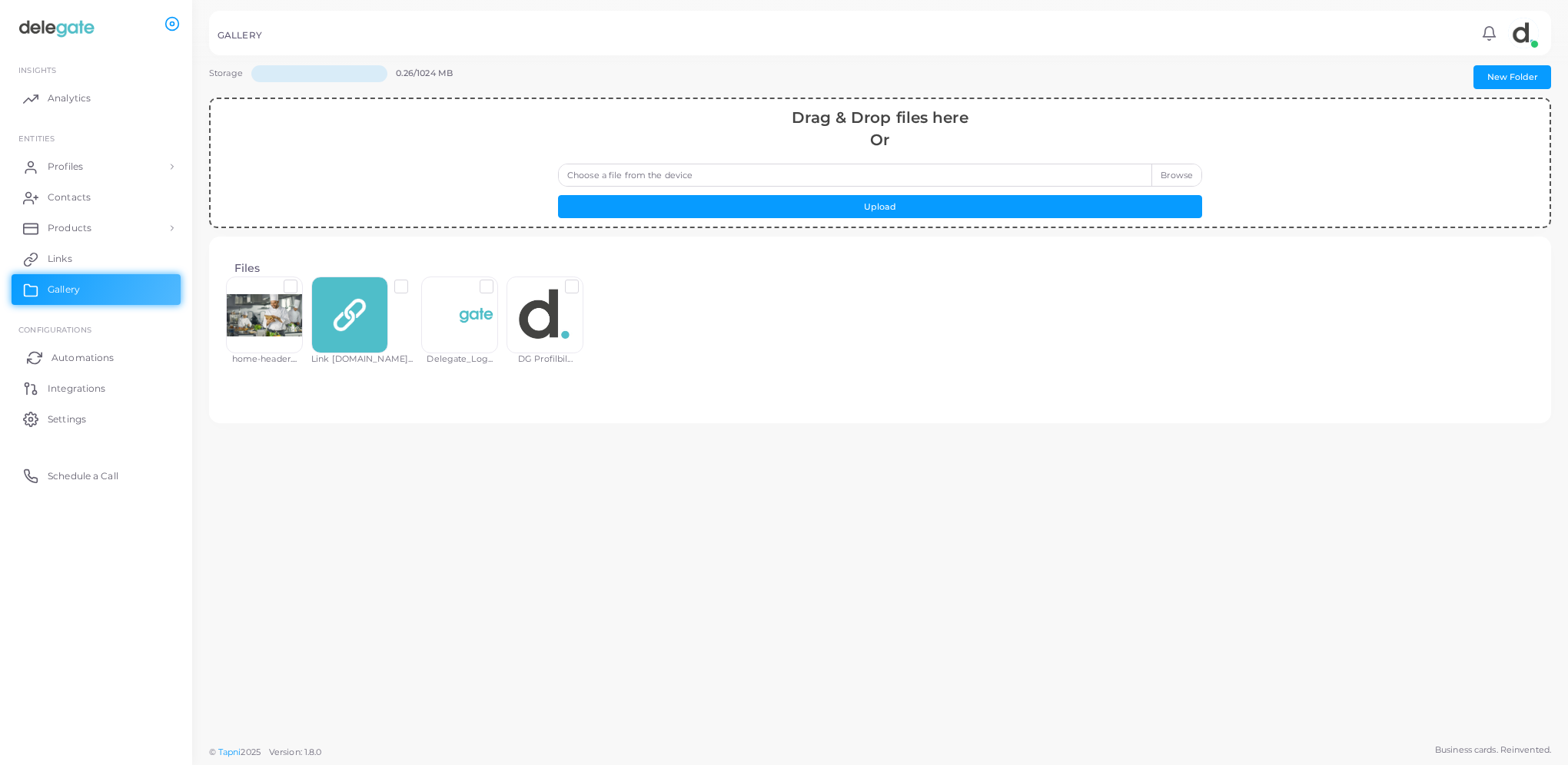
click at [83, 360] on span "Automations" at bounding box center [83, 358] width 62 height 14
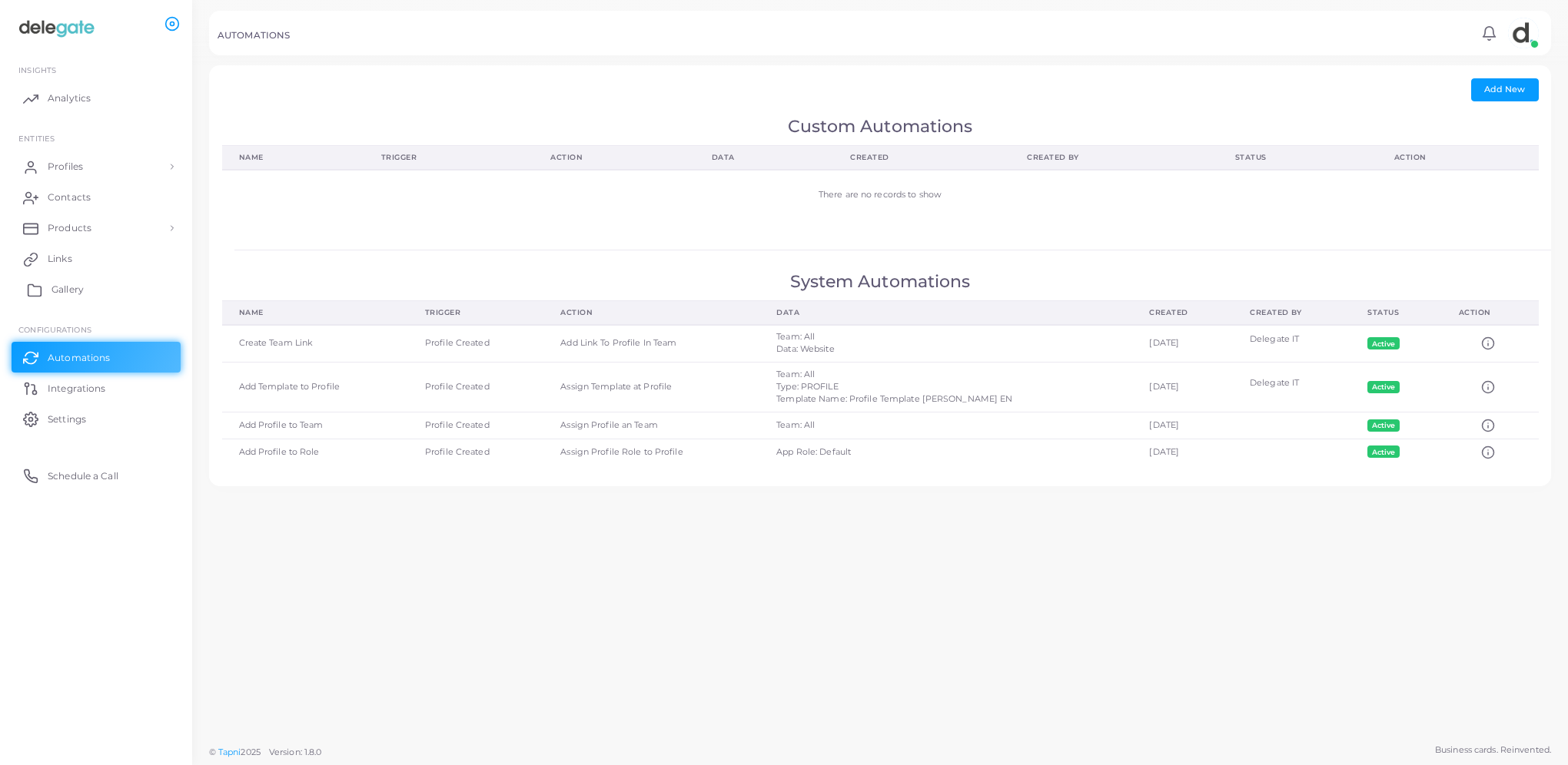
click at [76, 288] on span "Gallery" at bounding box center [68, 289] width 32 height 14
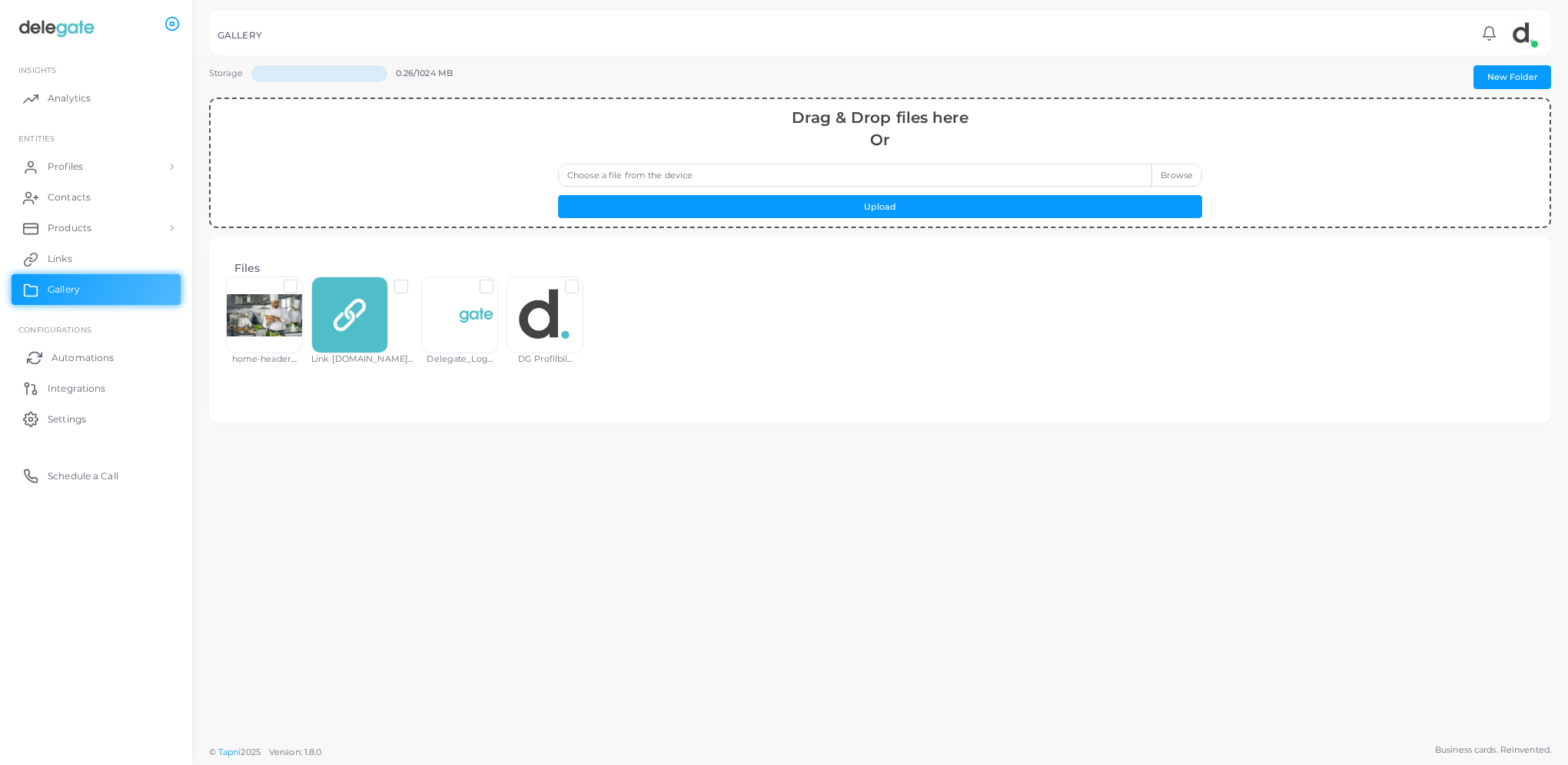
click at [59, 363] on span "Automations" at bounding box center [83, 358] width 62 height 14
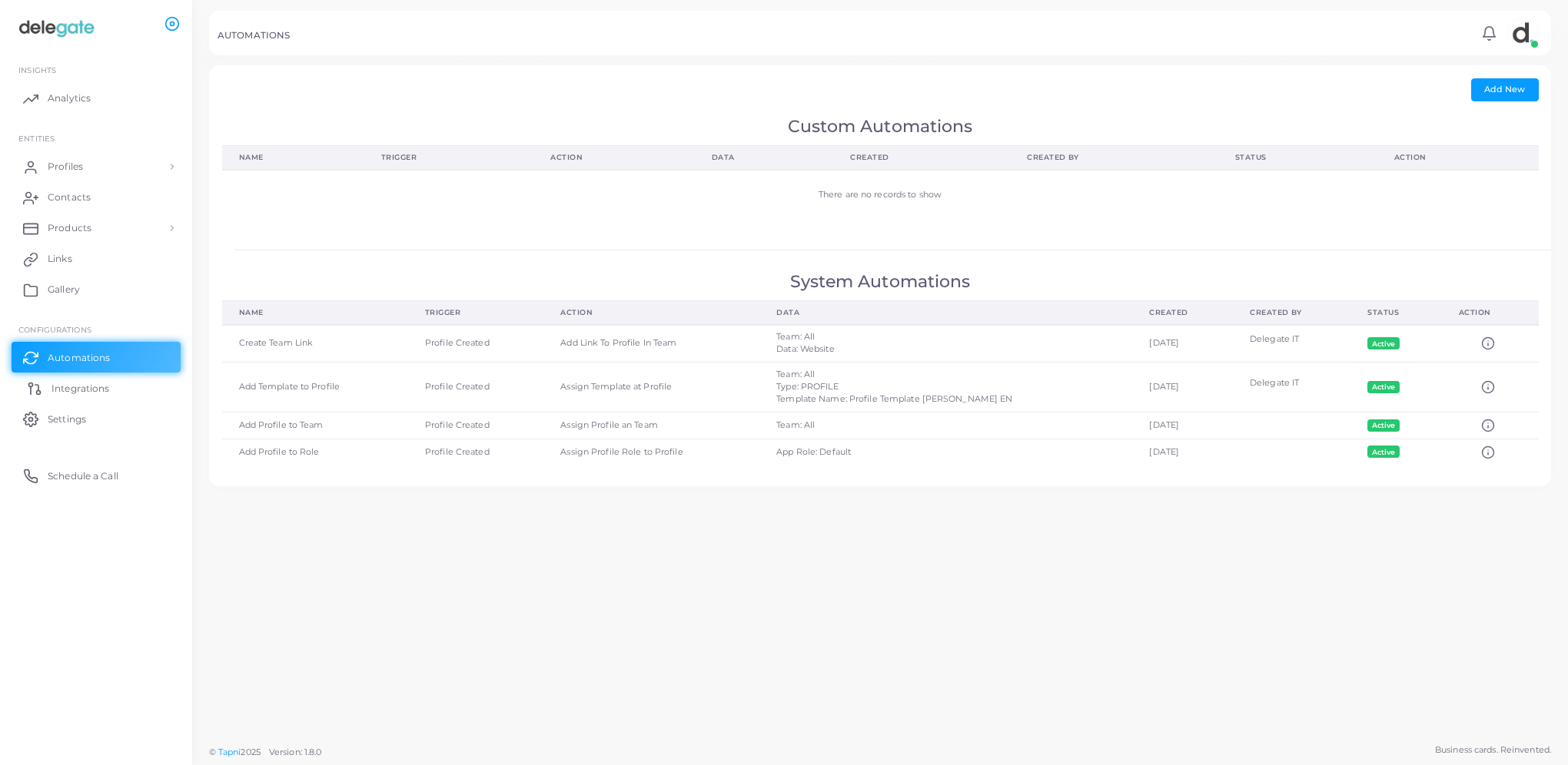
click at [70, 389] on span "Integrations" at bounding box center [81, 389] width 58 height 14
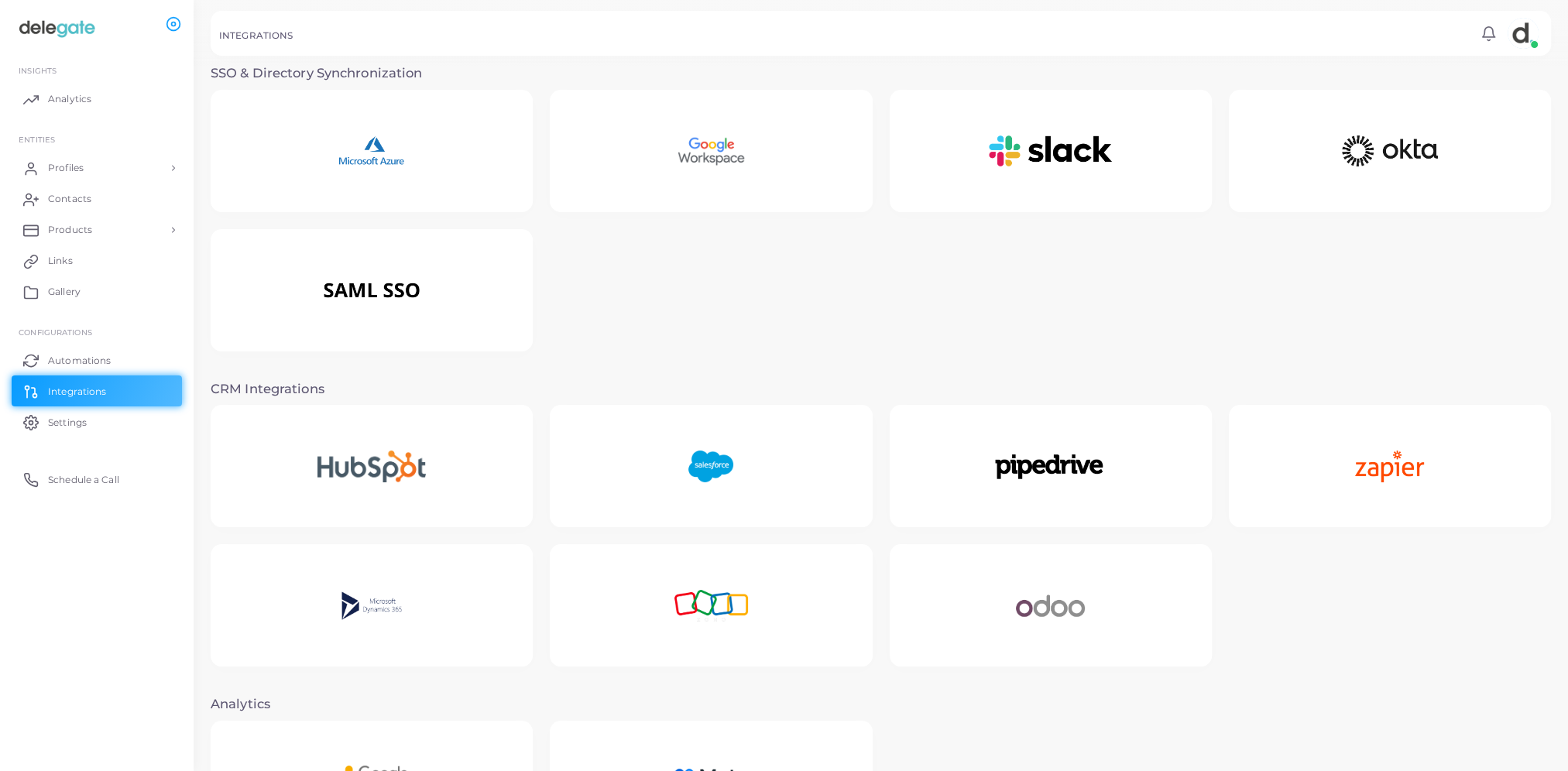
click at [401, 144] on img at bounding box center [372, 151] width 132 height 97
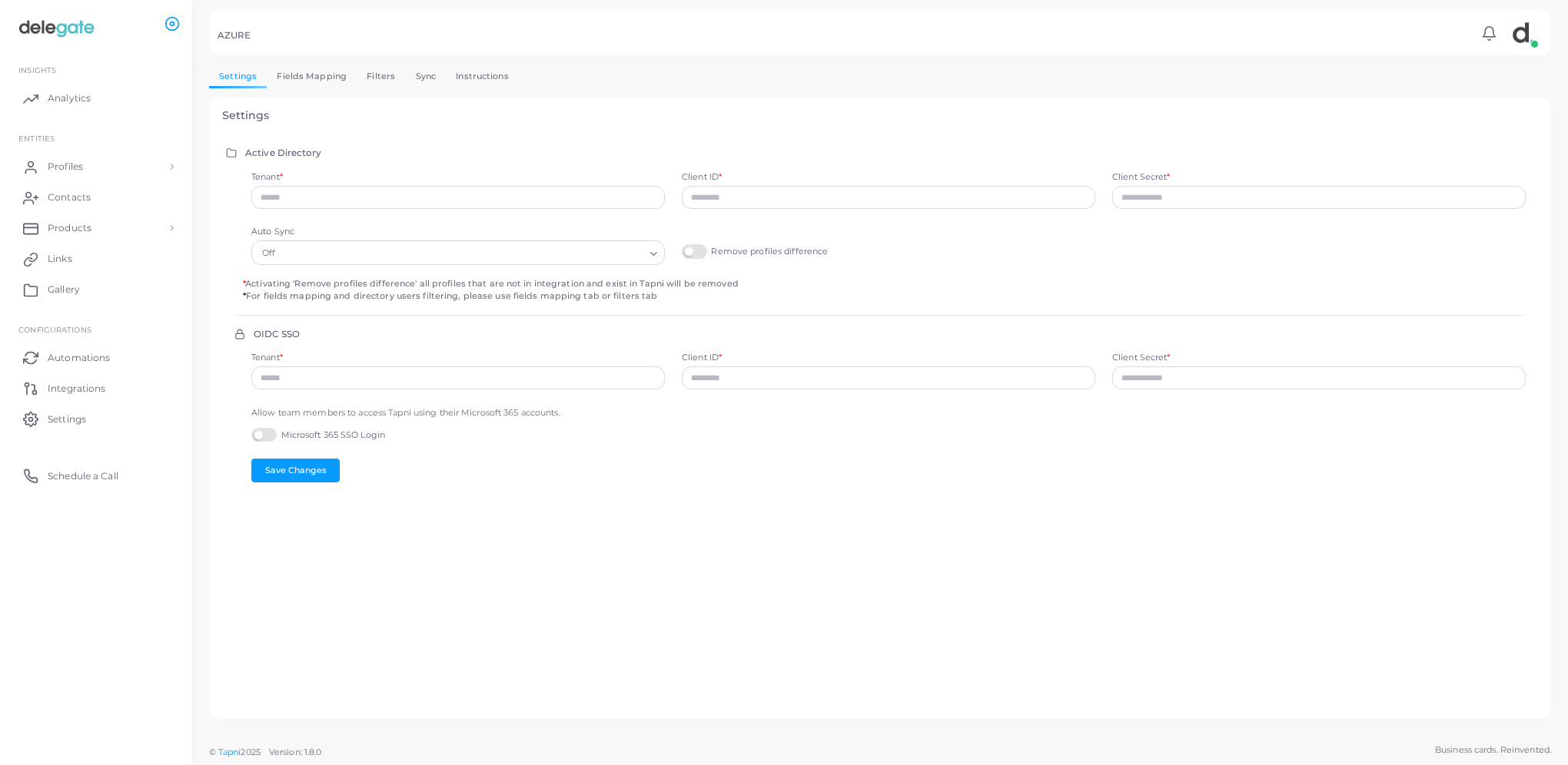
drag, startPoint x: 307, startPoint y: 76, endPoint x: 318, endPoint y: 78, distance: 11.2
click at [307, 76] on link "Fields Mapping" at bounding box center [312, 77] width 90 height 22
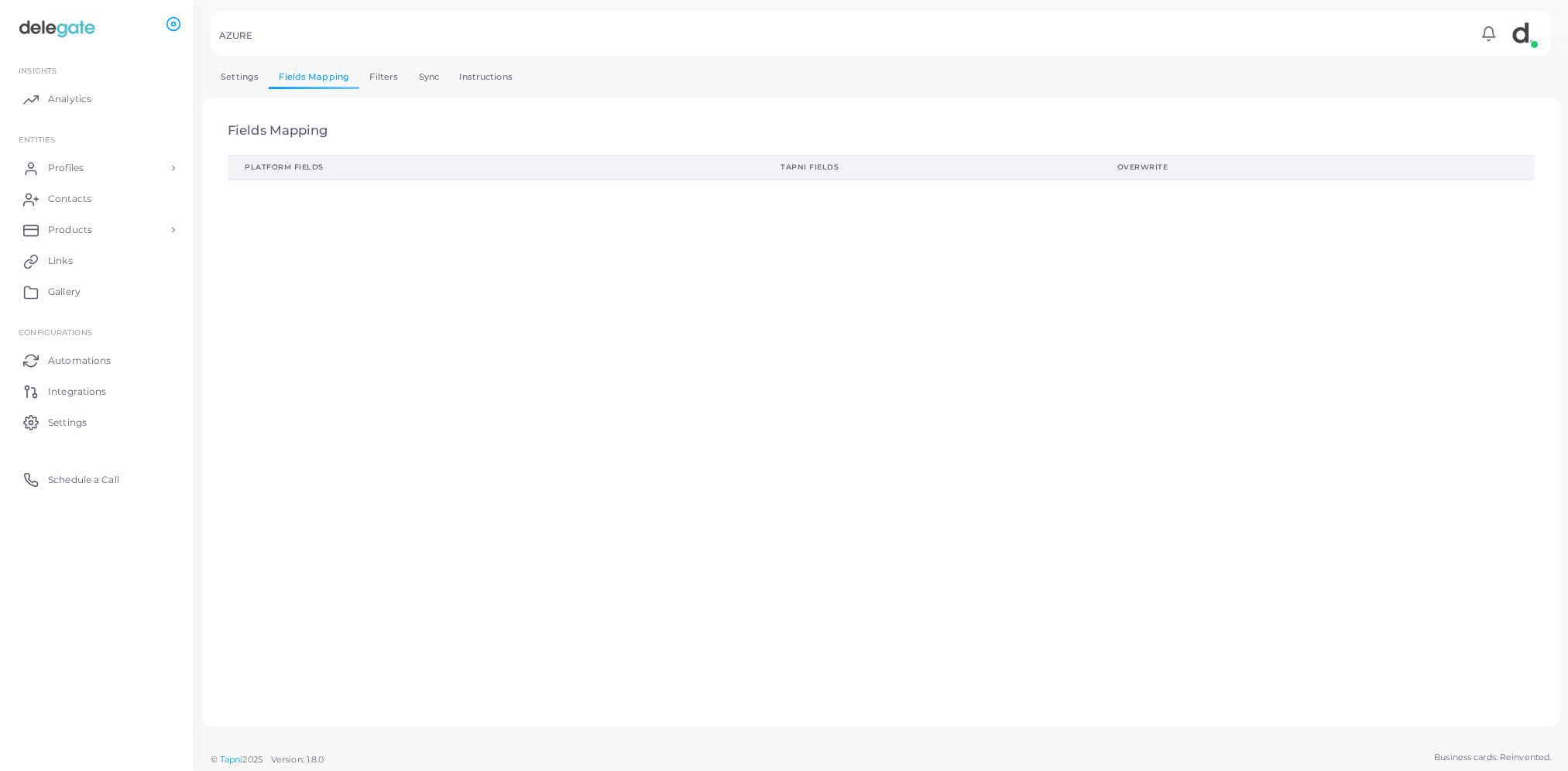
click at [397, 81] on link "Filters" at bounding box center [383, 77] width 49 height 22
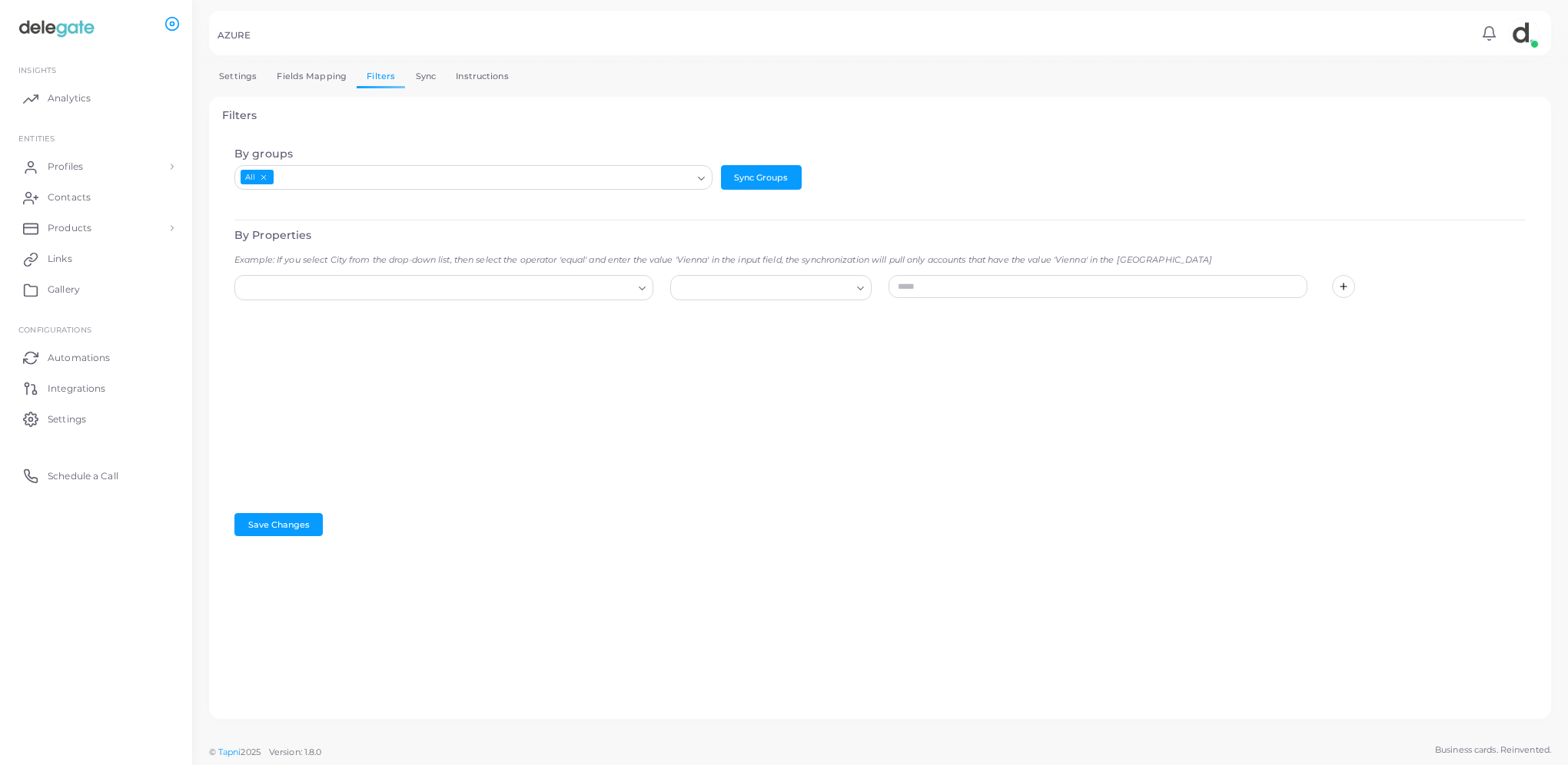
click at [425, 77] on link "Sync" at bounding box center [426, 77] width 41 height 22
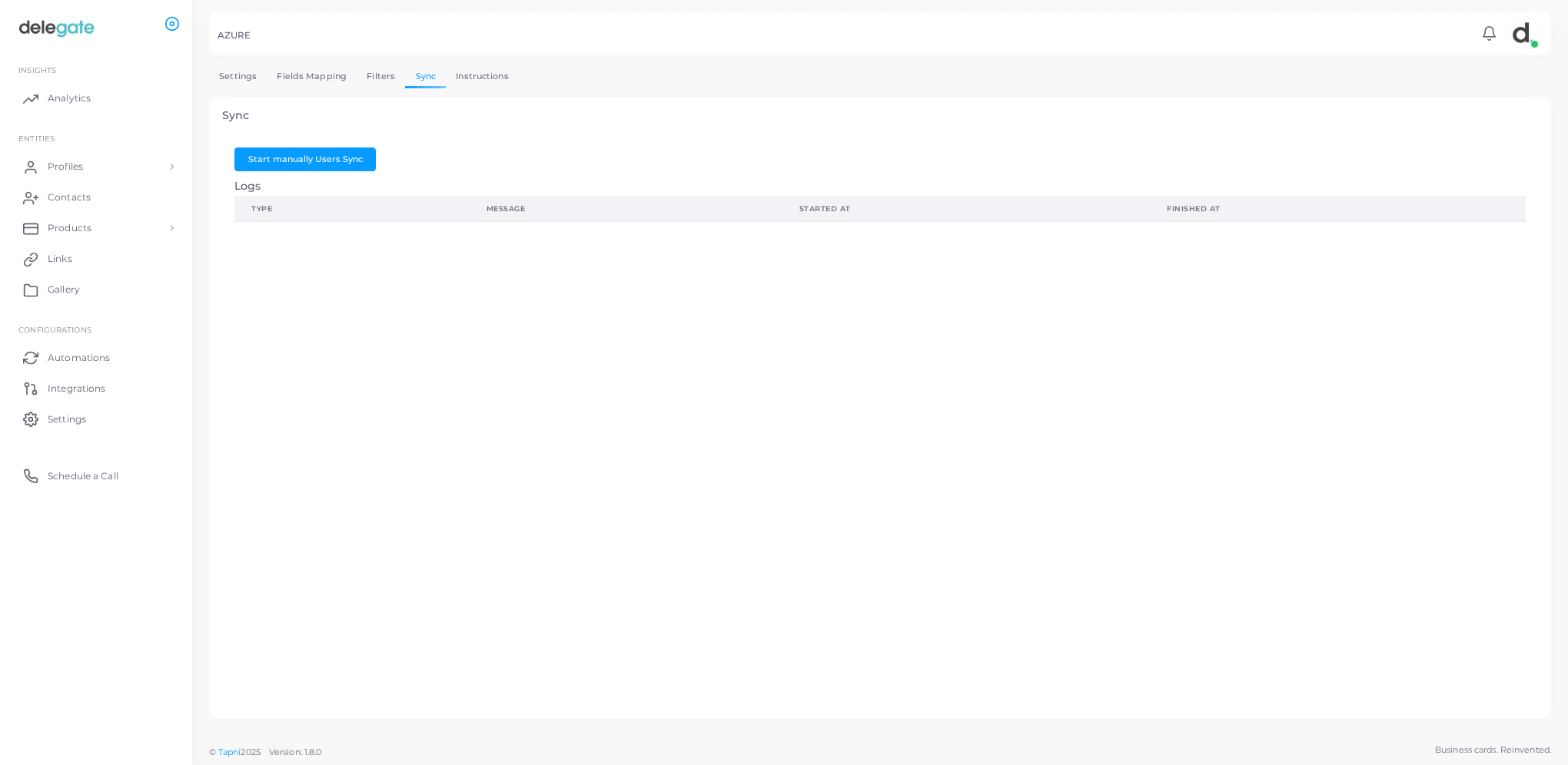
click at [483, 76] on link "Instructions" at bounding box center [483, 77] width 73 height 22
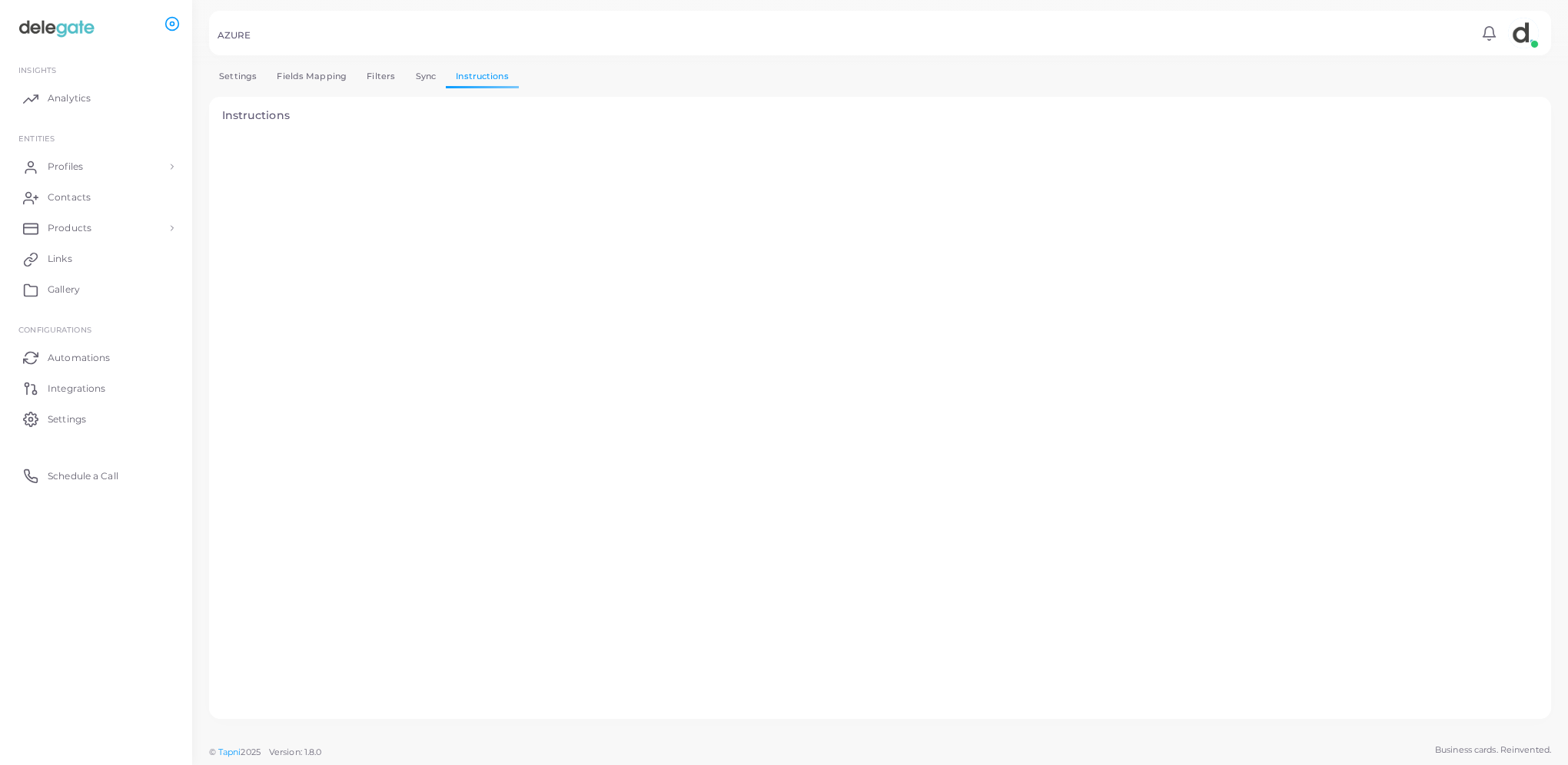
click at [240, 77] on link "Settings" at bounding box center [238, 77] width 58 height 22
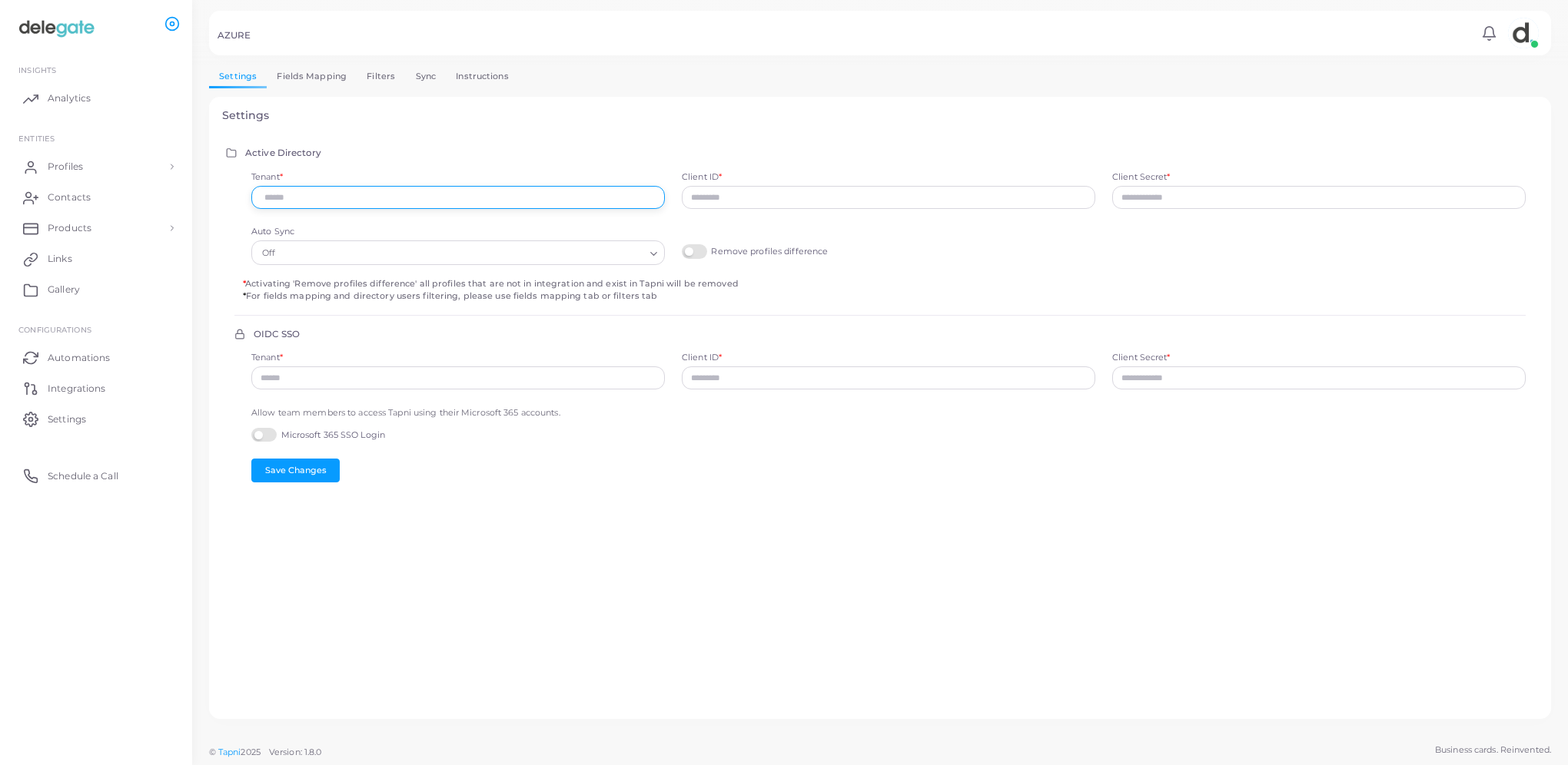
click at [388, 198] on input "Tenant *" at bounding box center [458, 197] width 414 height 23
click at [424, 253] on input "Search for option" at bounding box center [461, 254] width 365 height 17
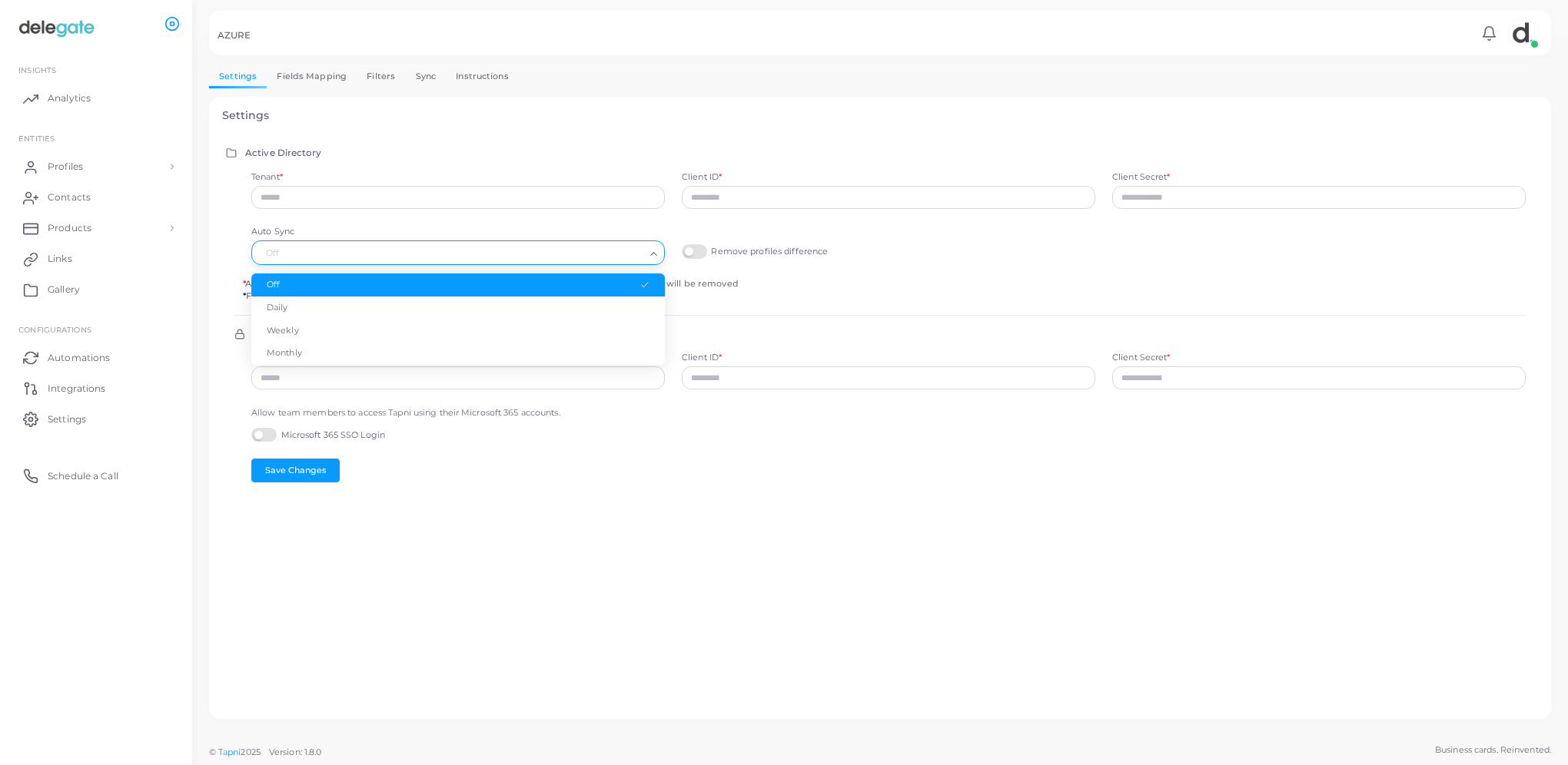
click at [424, 253] on input "Search for option" at bounding box center [450, 254] width 386 height 17
click at [604, 253] on input "Search for option" at bounding box center [450, 254] width 386 height 17
click at [442, 286] on li "Off" at bounding box center [458, 285] width 414 height 23
